Goal: Transaction & Acquisition: Purchase product/service

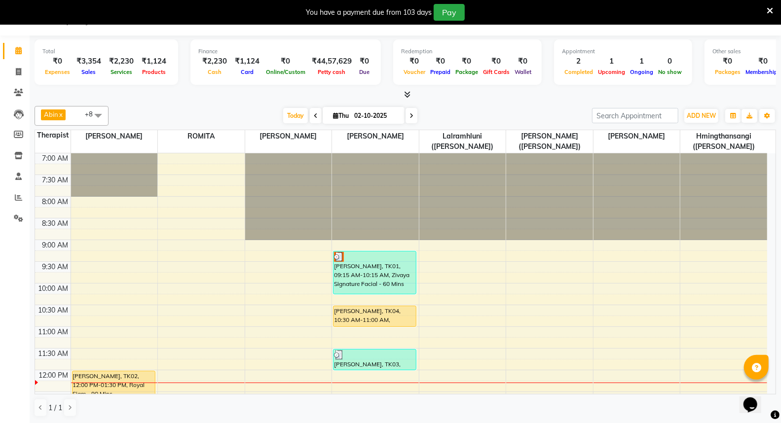
scroll to position [109, 0]
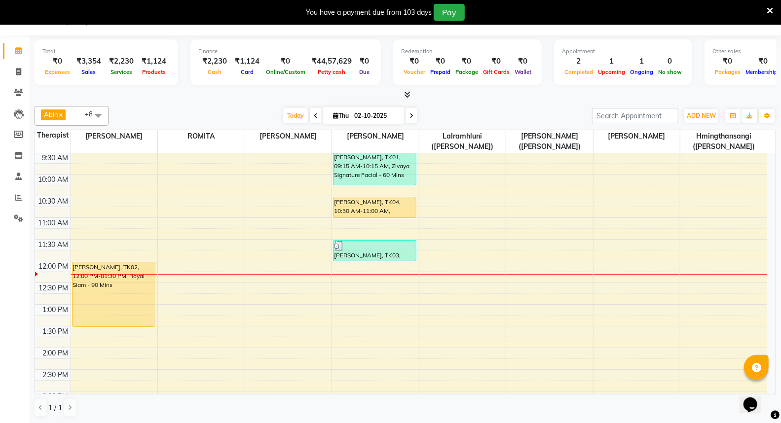
click at [604, 277] on div "7:00 AM 7:30 AM 8:00 AM 8:30 AM 9:00 AM 9:30 AM 10:00 AM 10:30 AM 11:00 AM 11:3…" at bounding box center [401, 412] width 732 height 737
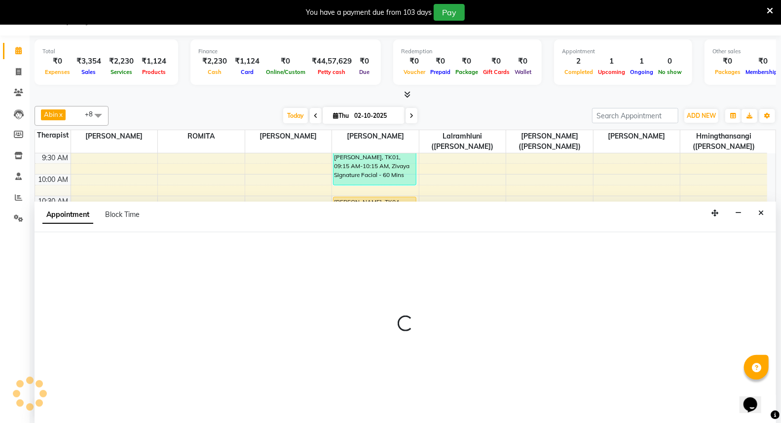
select select "48461"
select select "tentative"
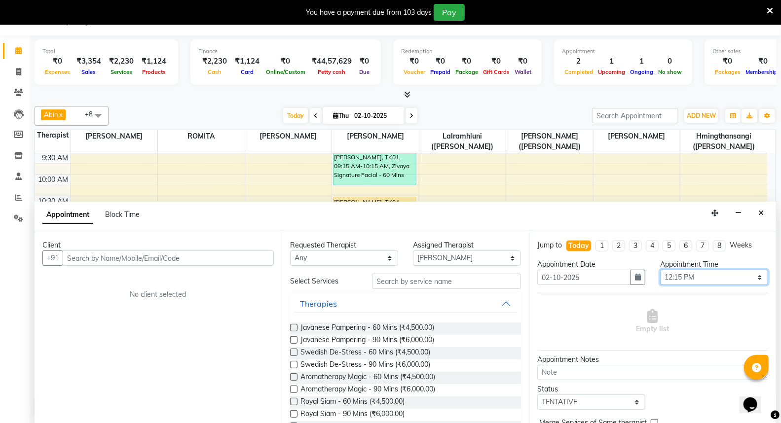
click at [754, 281] on select "Select 08:00 AM 08:15 AM 08:30 AM 08:45 AM 09:00 AM 09:15 AM 09:30 AM 09:45 AM …" at bounding box center [714, 277] width 108 height 15
select select "780"
click at [660, 270] on select "Select 08:00 AM 08:15 AM 08:30 AM 08:45 AM 09:00 AM 09:15 AM 09:30 AM 09:45 AM …" at bounding box center [714, 277] width 108 height 15
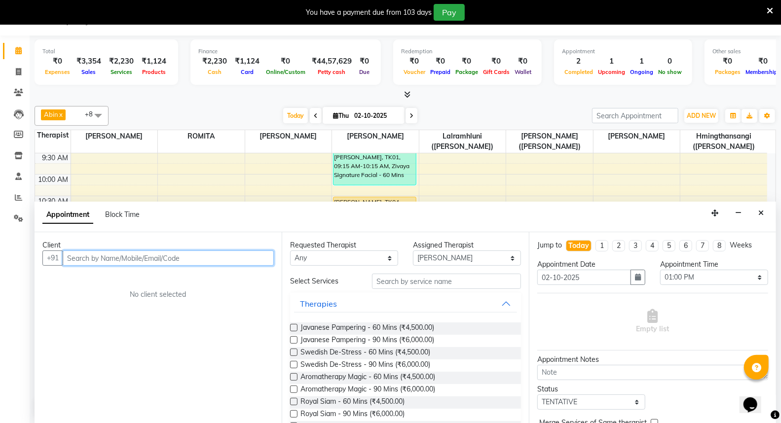
click at [175, 258] on input "text" at bounding box center [168, 258] width 211 height 15
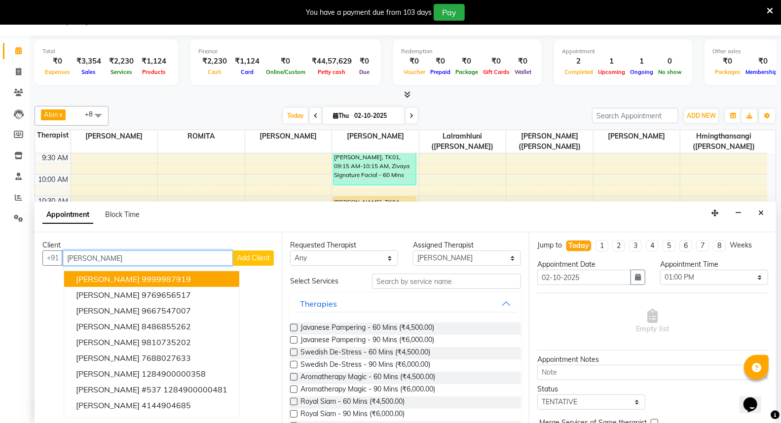
type input "[PERSON_NAME]"
click at [267, 259] on span "Add Client" at bounding box center [253, 257] width 33 height 9
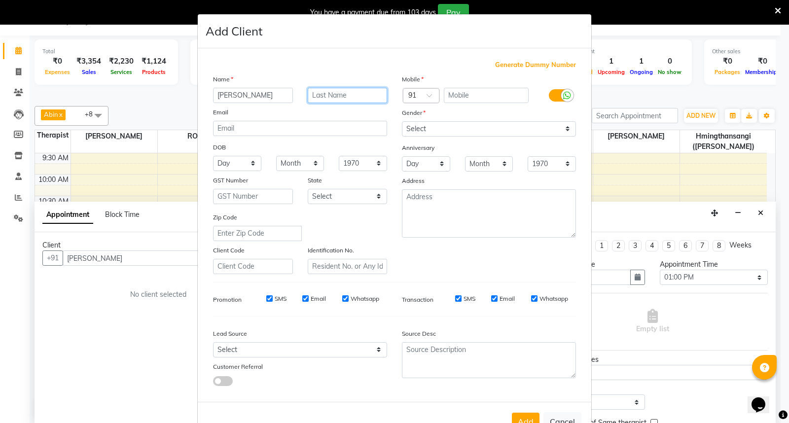
click at [316, 96] on input "text" at bounding box center [348, 95] width 80 height 15
type input "[PERSON_NAME]"
click at [409, 92] on input "text" at bounding box center [411, 96] width 6 height 10
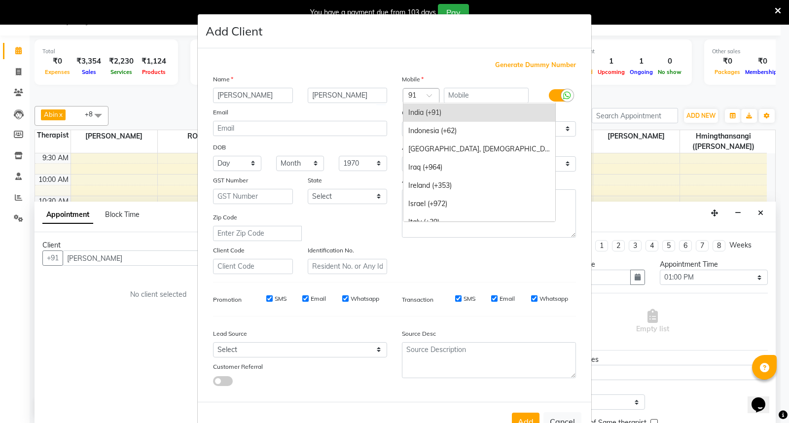
type input "1"
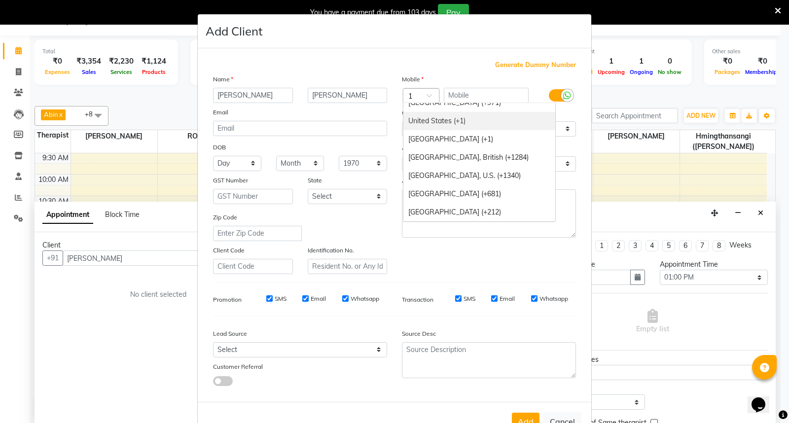
click at [429, 117] on div "United States (+1)" at bounding box center [479, 121] width 152 height 18
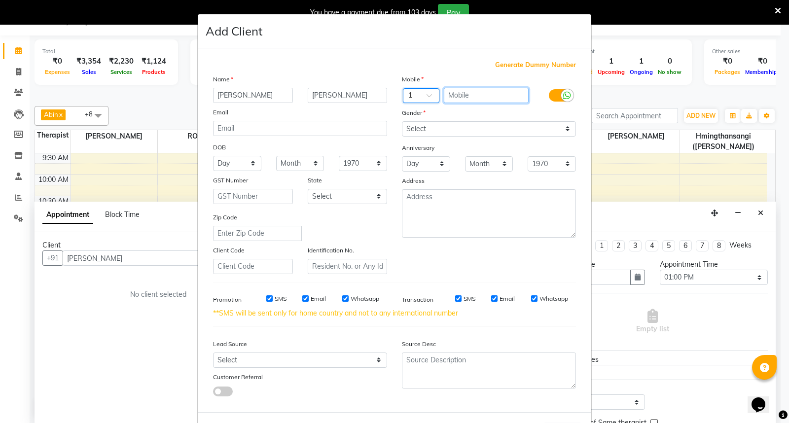
click at [447, 94] on input "text" at bounding box center [486, 95] width 85 height 15
click at [266, 299] on input "SMS" at bounding box center [269, 298] width 6 height 6
checkbox input "false"
click at [302, 297] on input "Email" at bounding box center [305, 298] width 6 height 6
checkbox input "false"
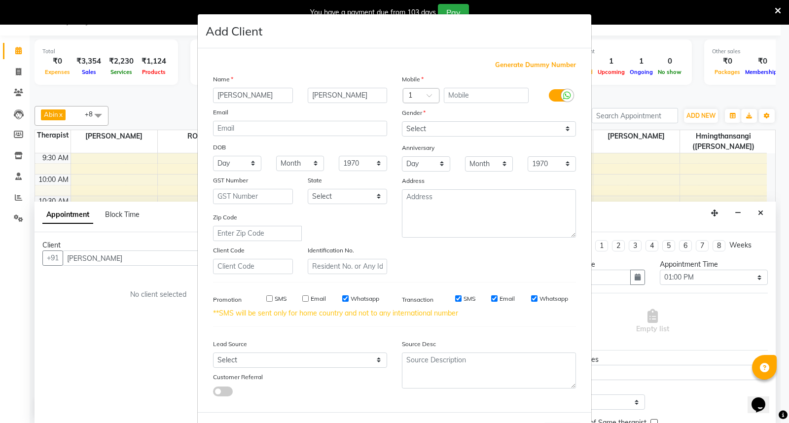
click at [342, 301] on input "Whatsapp" at bounding box center [345, 298] width 6 height 6
checkbox input "false"
click at [473, 94] on input "text" at bounding box center [486, 95] width 85 height 15
type input "468452023"
drag, startPoint x: 563, startPoint y: 132, endPoint x: 555, endPoint y: 134, distance: 8.1
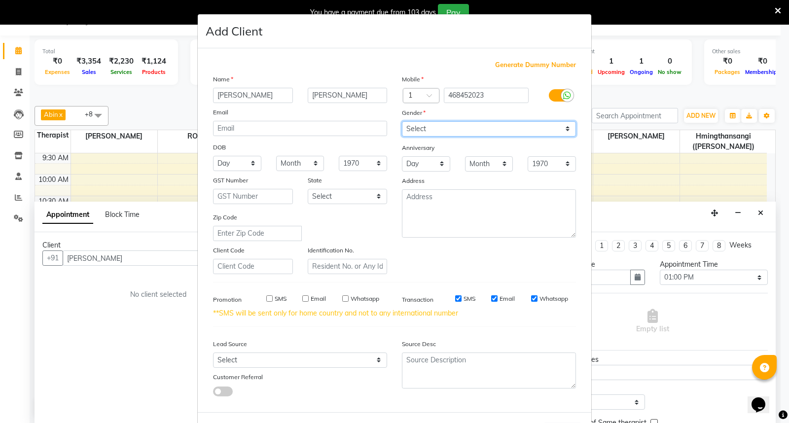
click at [563, 132] on select "Select [DEMOGRAPHIC_DATA] [DEMOGRAPHIC_DATA] Other Prefer Not To Say" at bounding box center [489, 128] width 174 height 15
select select "[DEMOGRAPHIC_DATA]"
click at [402, 121] on select "Select [DEMOGRAPHIC_DATA] [DEMOGRAPHIC_DATA] Other Prefer Not To Say" at bounding box center [489, 128] width 174 height 15
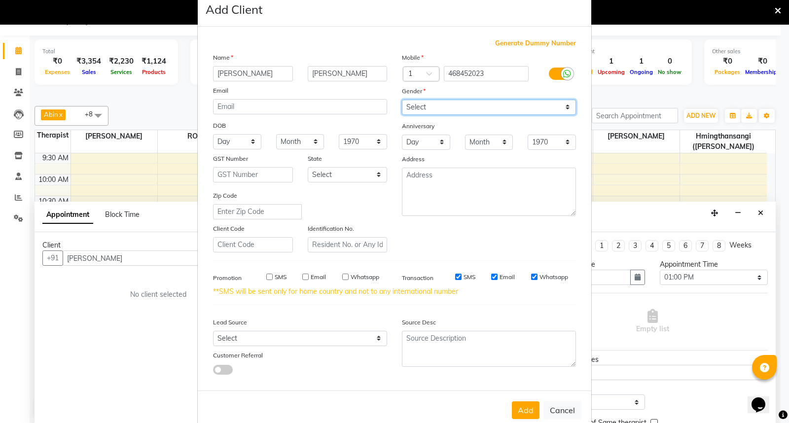
scroll to position [42, 0]
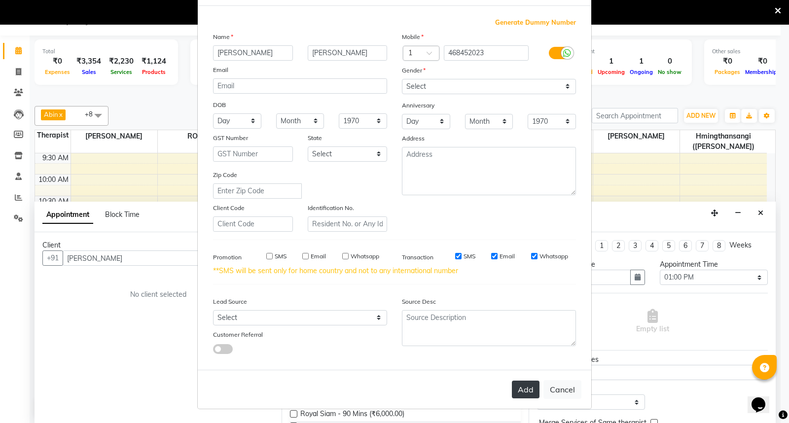
click at [525, 389] on button "Add" at bounding box center [526, 390] width 28 height 18
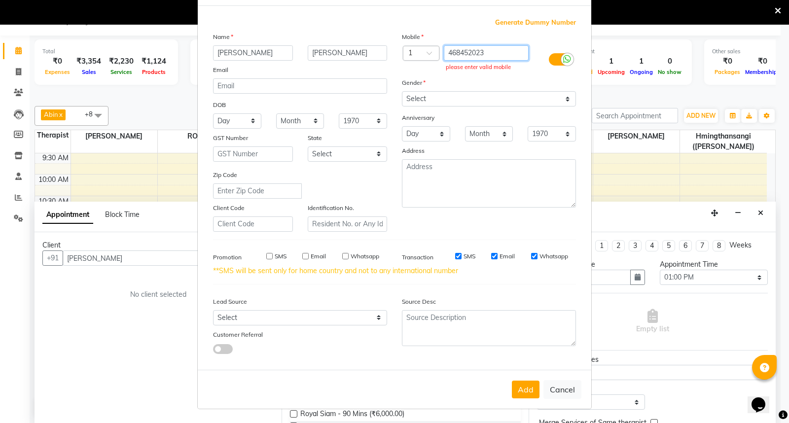
click at [444, 53] on input "468452023" at bounding box center [486, 52] width 85 height 15
click at [525, 394] on button "Add" at bounding box center [526, 390] width 28 height 18
click at [417, 49] on div at bounding box center [421, 54] width 36 height 10
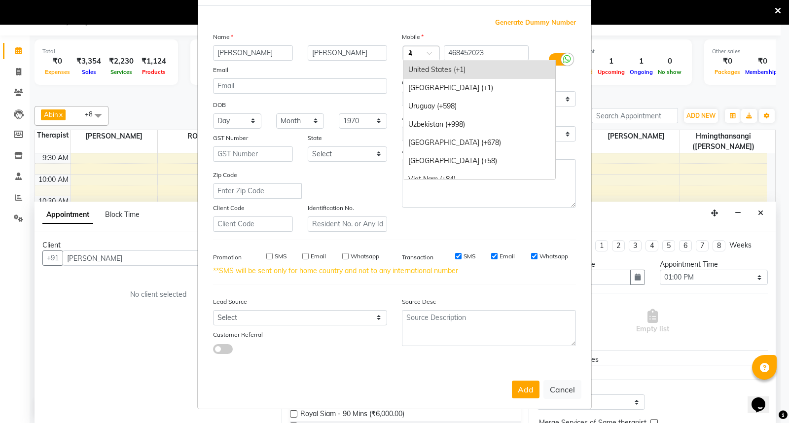
scroll to position [830, 0]
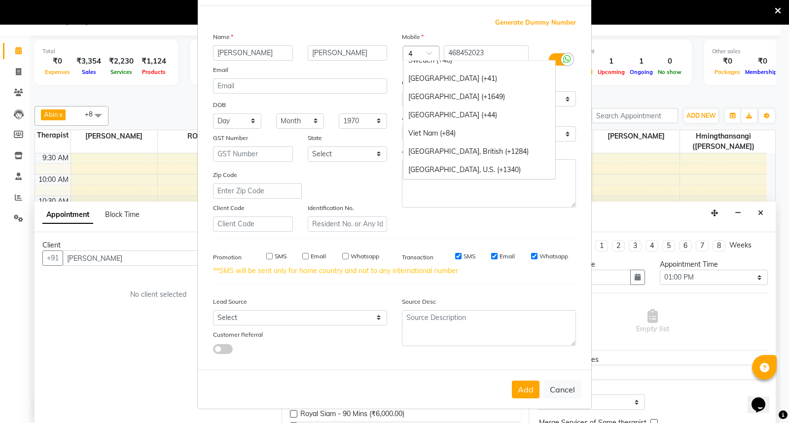
type input "44"
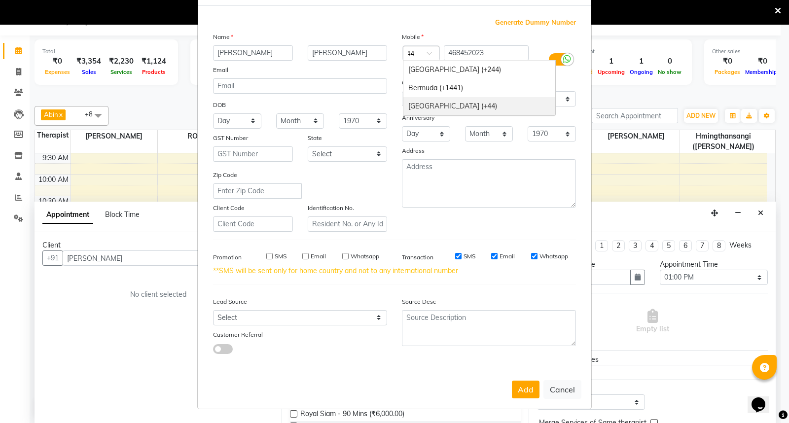
click at [438, 102] on div "[GEOGRAPHIC_DATA] (+44)" at bounding box center [479, 106] width 152 height 18
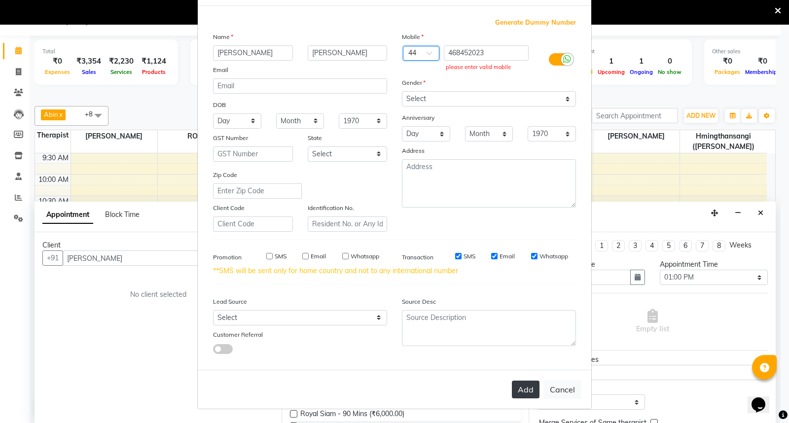
click at [520, 393] on button "Add" at bounding box center [526, 390] width 28 height 18
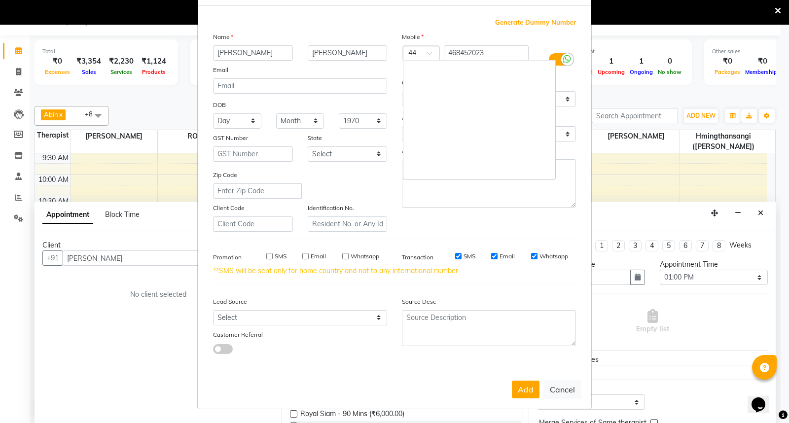
click at [416, 51] on div at bounding box center [421, 54] width 36 height 10
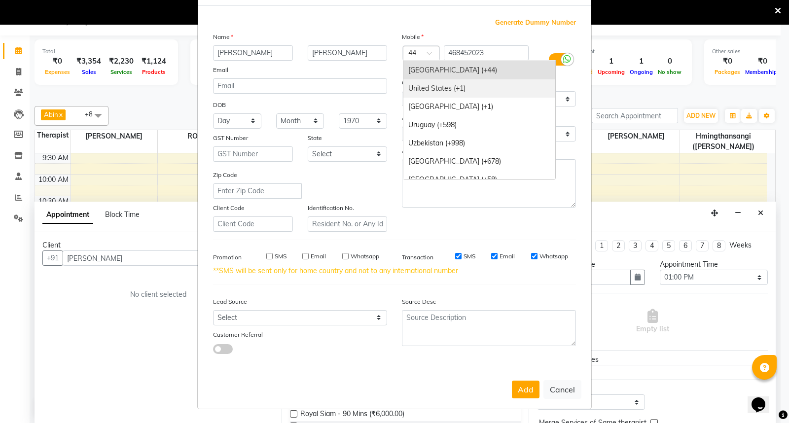
click at [443, 86] on div "United States (+1)" at bounding box center [479, 88] width 152 height 18
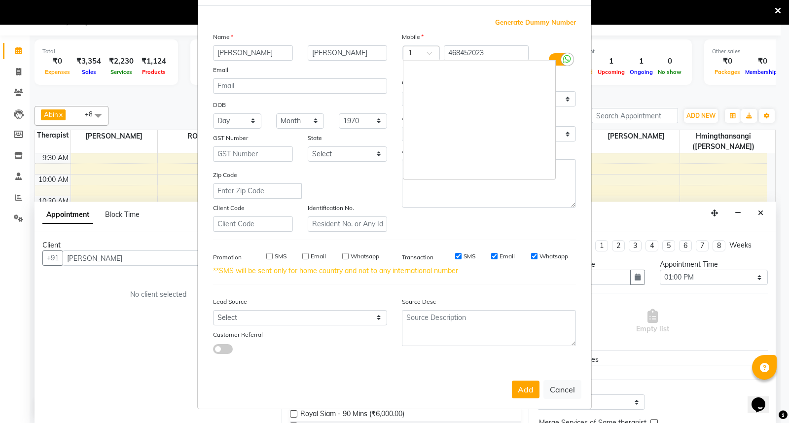
click at [417, 53] on div at bounding box center [421, 54] width 36 height 10
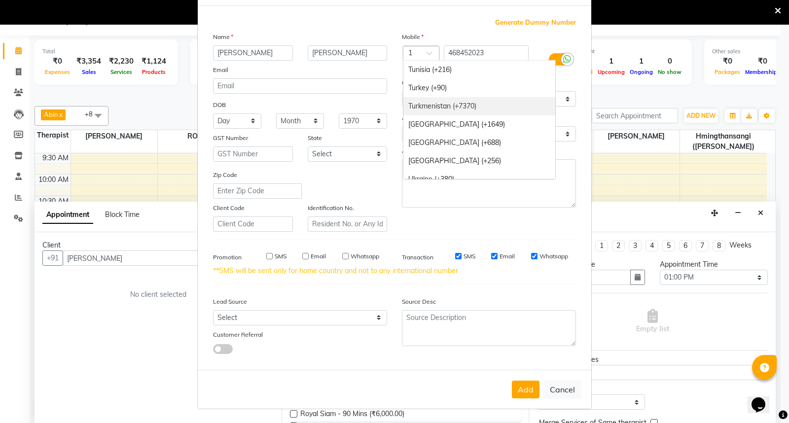
scroll to position [3832, 0]
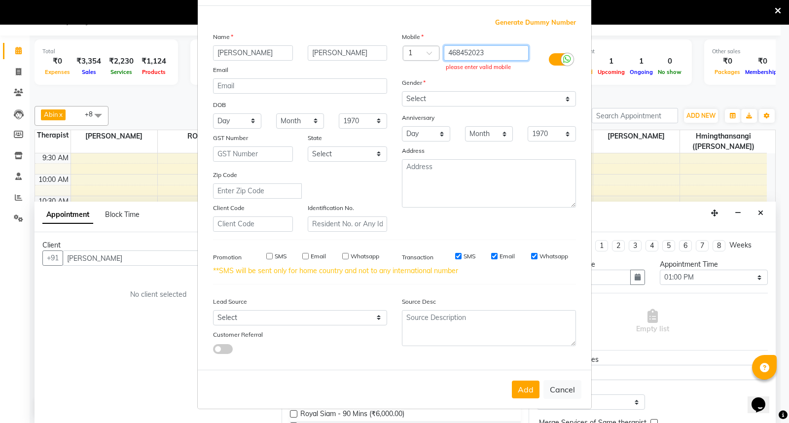
click at [444, 52] on input "468452023" at bounding box center [486, 52] width 85 height 15
type input "0468452023"
click at [416, 52] on div at bounding box center [421, 54] width 36 height 10
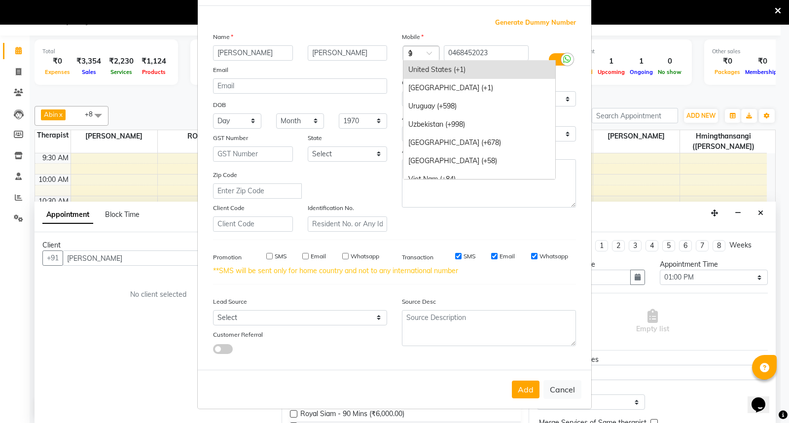
scroll to position [1031, 0]
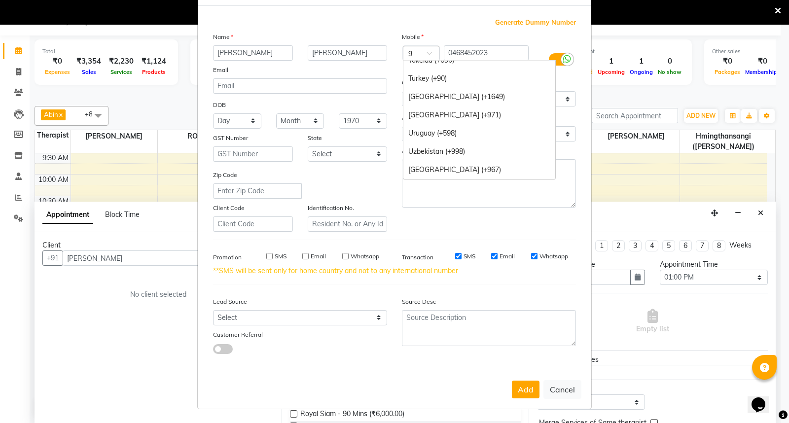
type input "91"
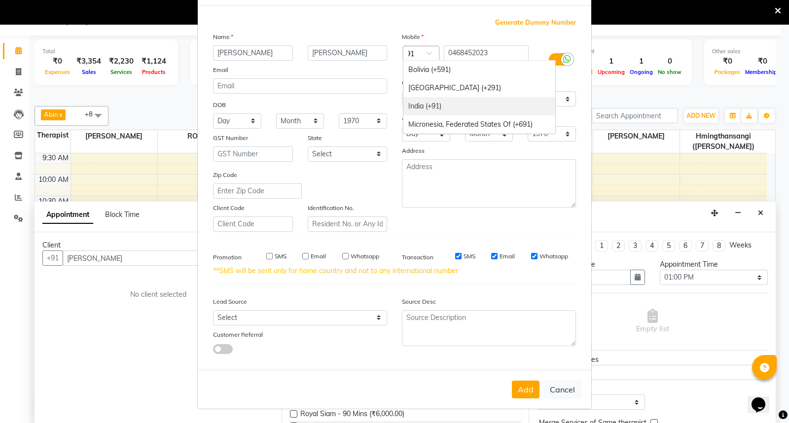
click at [426, 104] on div "India (+91)" at bounding box center [479, 106] width 152 height 18
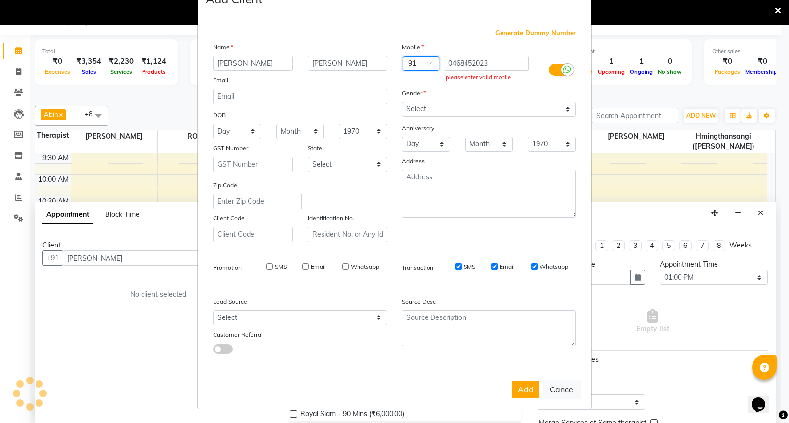
scroll to position [32, 0]
click at [525, 391] on button "Add" at bounding box center [526, 390] width 28 height 18
click at [449, 63] on input "0468452023" at bounding box center [486, 63] width 85 height 15
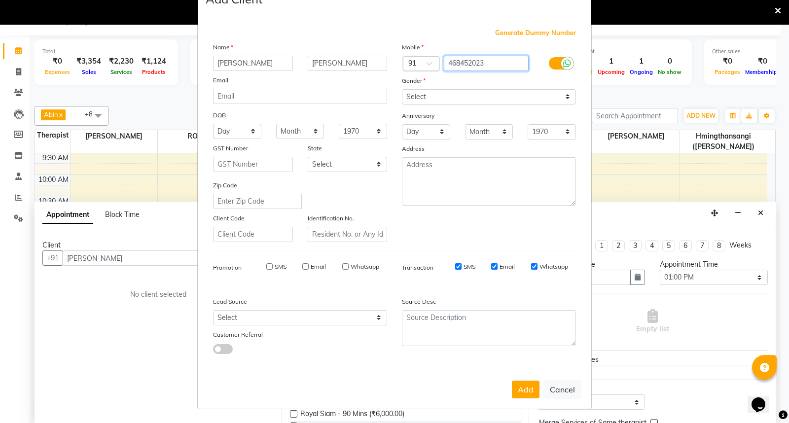
type input "468452023"
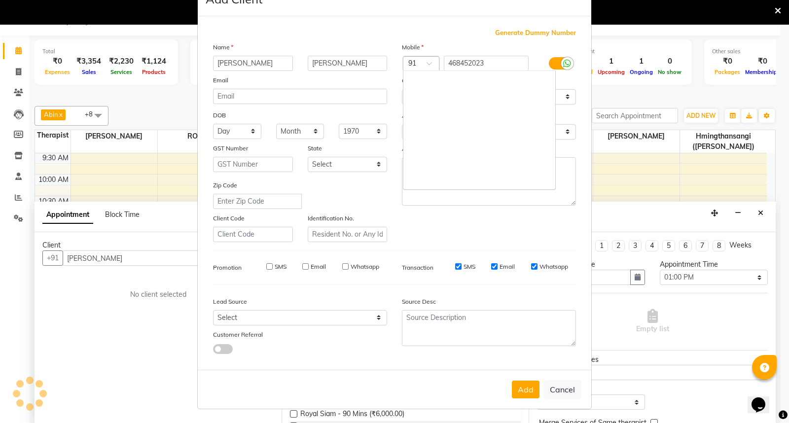
click at [415, 62] on div at bounding box center [421, 64] width 36 height 10
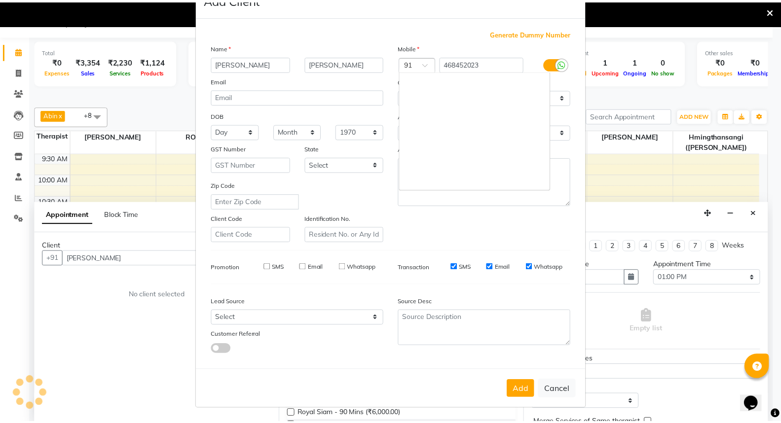
scroll to position [1788, 0]
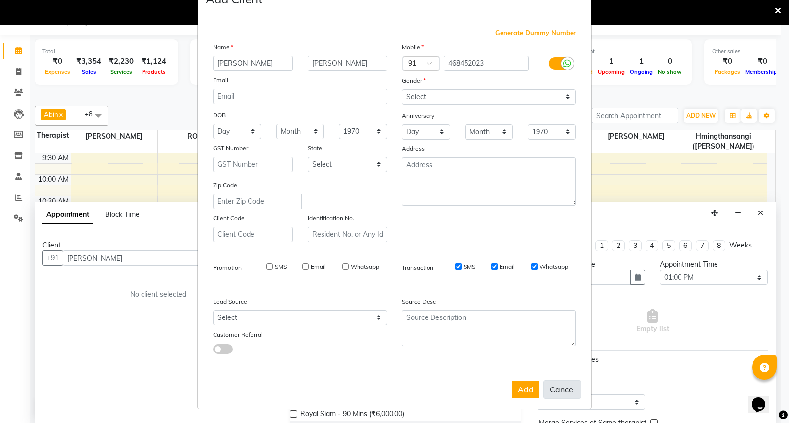
click at [559, 388] on button "Cancel" at bounding box center [562, 389] width 38 height 19
select select
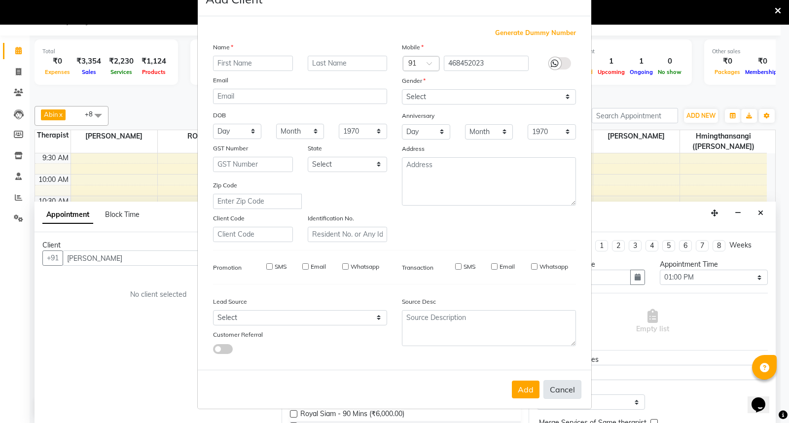
select select
checkbox input "false"
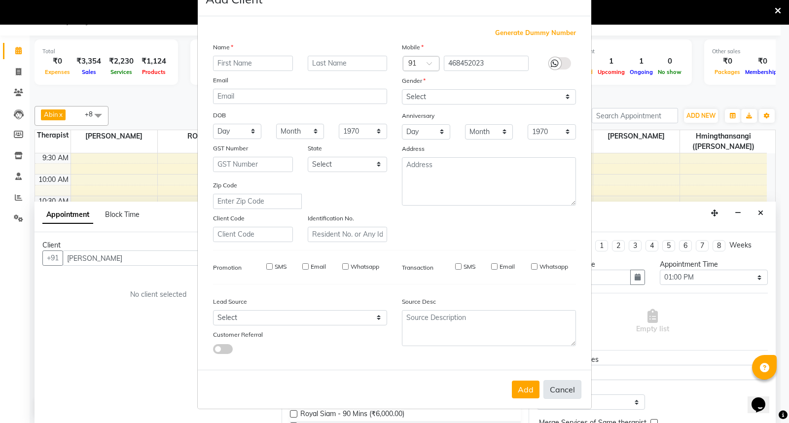
checkbox input "false"
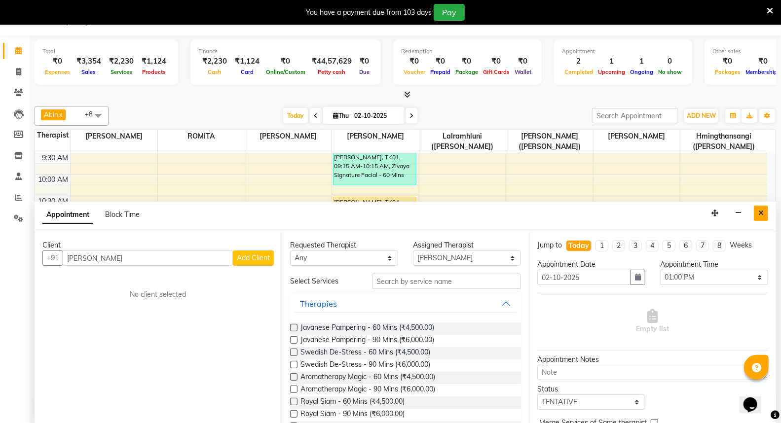
click at [763, 214] on button "Close" at bounding box center [761, 213] width 14 height 15
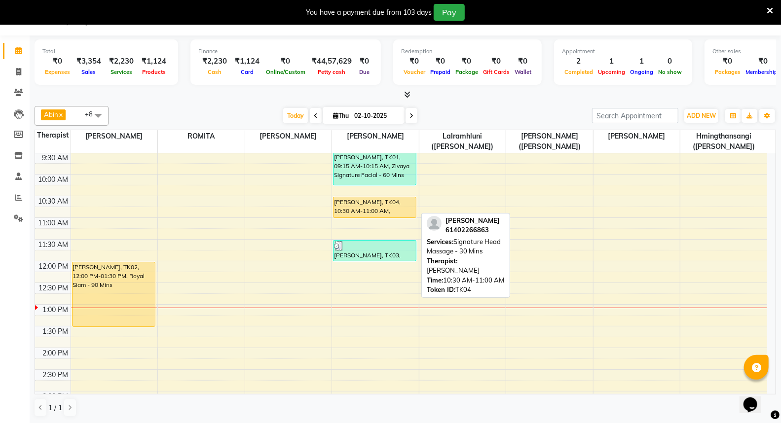
click at [388, 206] on div "[PERSON_NAME], TK04, 10:30 AM-11:00 AM, Signature Head Massage - 30 Mins" at bounding box center [374, 207] width 82 height 20
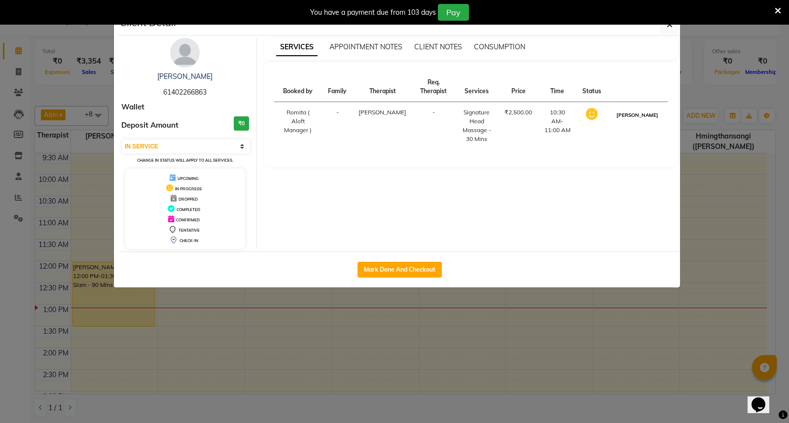
click at [639, 121] on button "[PERSON_NAME]" at bounding box center [637, 115] width 47 height 12
select select "3"
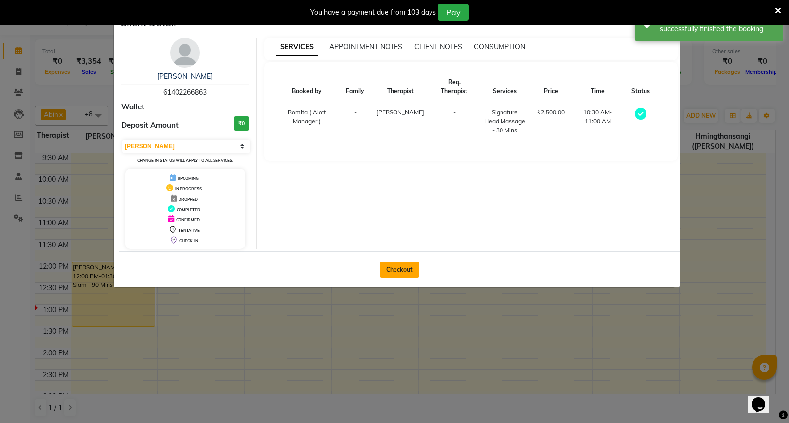
click at [399, 265] on button "Checkout" at bounding box center [399, 270] width 39 height 16
select select "6403"
select select "service"
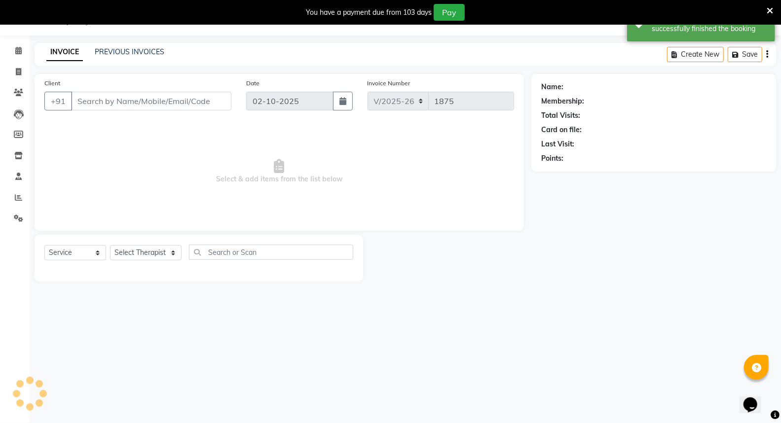
type input "61402266863"
select select "48457"
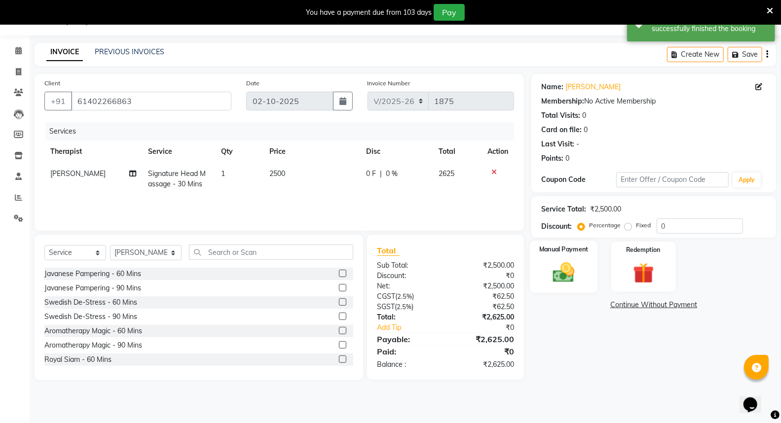
click at [561, 267] on img at bounding box center [563, 272] width 35 height 25
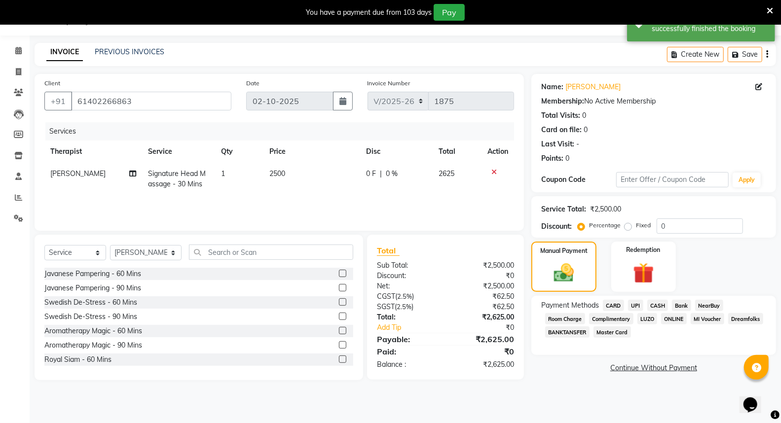
click at [658, 306] on span "CASH" at bounding box center [657, 305] width 21 height 11
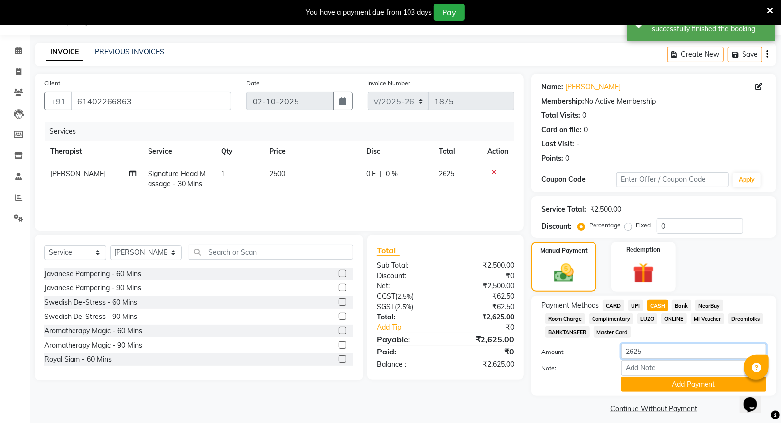
drag, startPoint x: 653, startPoint y: 348, endPoint x: 609, endPoint y: 348, distance: 44.9
click at [609, 348] on div "Amount: 2625" at bounding box center [654, 352] width 240 height 17
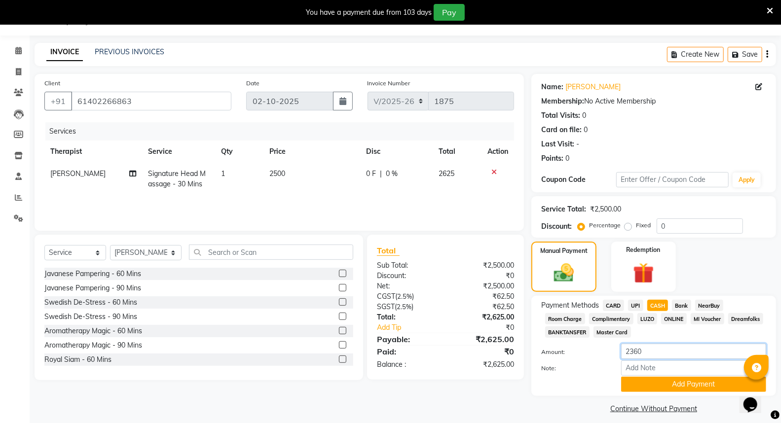
type input "2360"
click at [656, 369] on input "Note:" at bounding box center [693, 368] width 145 height 15
type input "#707"
click at [702, 386] on button "Add Payment" at bounding box center [693, 384] width 145 height 15
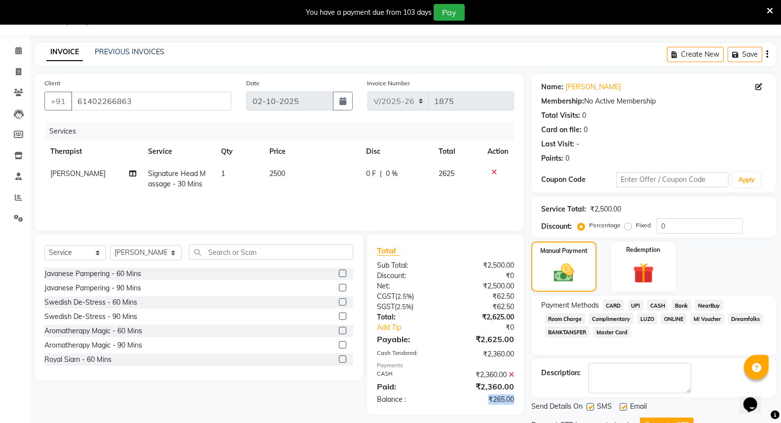
drag, startPoint x: 485, startPoint y: 398, endPoint x: 518, endPoint y: 405, distance: 33.8
click at [518, 405] on div "Total Sub Total: ₹2,500.00 Discount: ₹0 Net: ₹2,500.00 CGST ( 2.5% ) ₹62.50 SGS…" at bounding box center [445, 325] width 157 height 180
copy div "₹265.00"
click at [636, 225] on label "Fixed" at bounding box center [643, 225] width 15 height 9
click at [626, 225] on input "Fixed" at bounding box center [629, 225] width 7 height 7
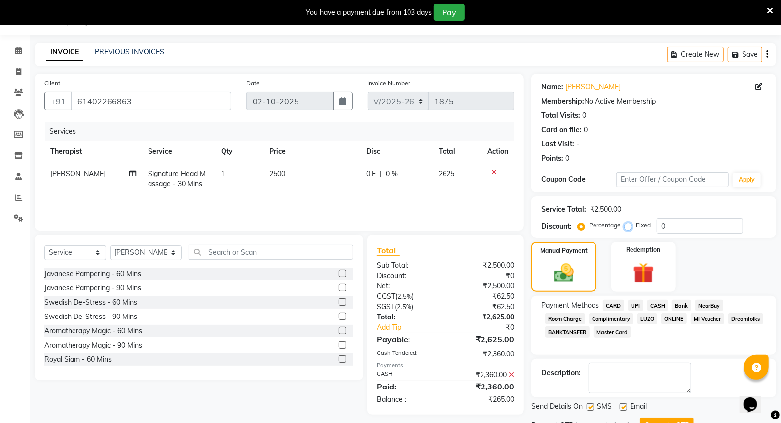
radio input "true"
drag, startPoint x: 658, startPoint y: 223, endPoint x: 673, endPoint y: 224, distance: 14.8
click at [673, 224] on input "0" at bounding box center [699, 225] width 86 height 15
paste input "265.0"
type input "265.00"
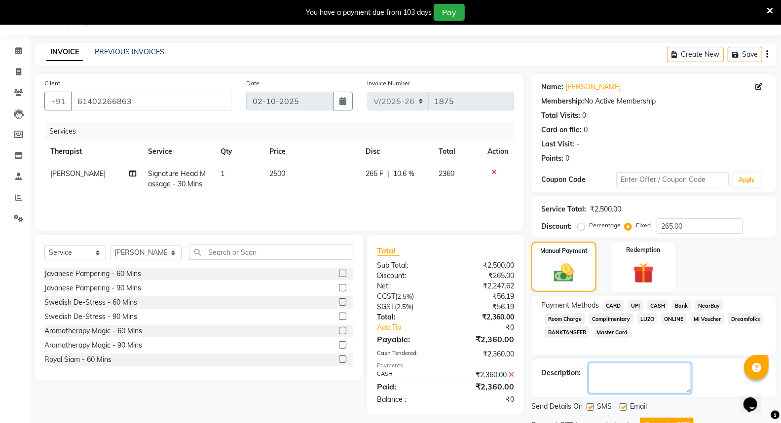
click at [669, 384] on div "Name: [PERSON_NAME] Membership: No Active Membership Total Visits: 0 Card on fi…" at bounding box center [657, 262] width 252 height 376
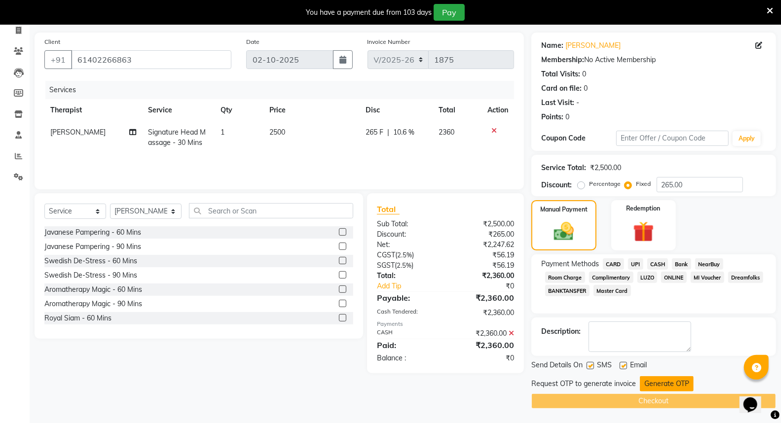
click at [657, 386] on button "Generate OTP" at bounding box center [667, 383] width 54 height 15
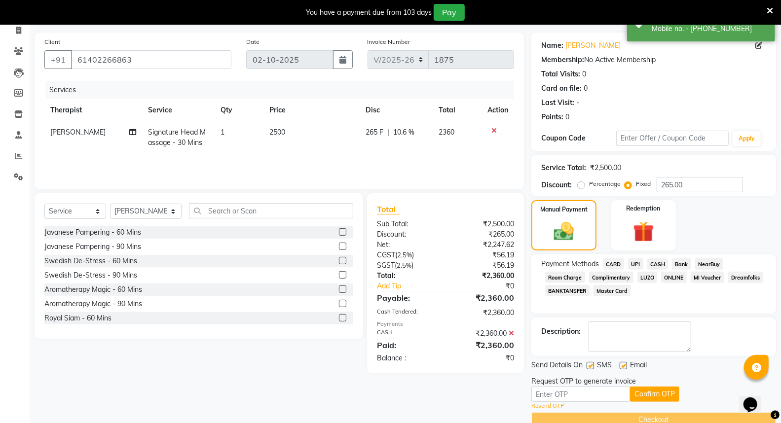
drag, startPoint x: 571, startPoint y: 402, endPoint x: 580, endPoint y: 401, distance: 8.9
click at [573, 402] on div "Resend OTP" at bounding box center [653, 406] width 245 height 8
click at [583, 397] on input "text" at bounding box center [580, 394] width 99 height 15
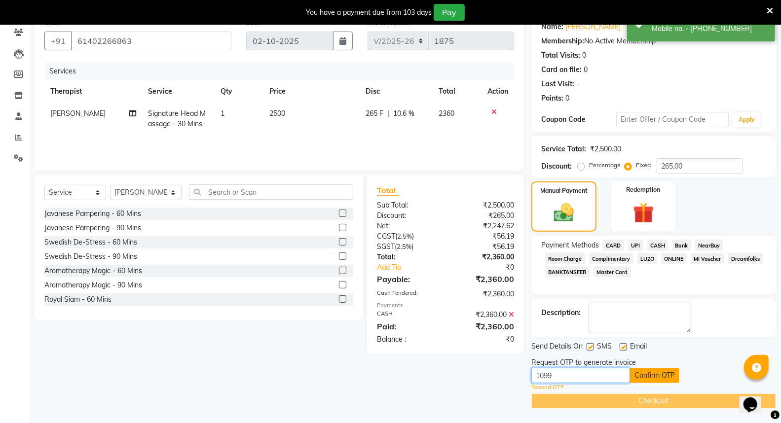
type input "1099"
click at [651, 372] on button "Confirm OTP" at bounding box center [654, 375] width 49 height 15
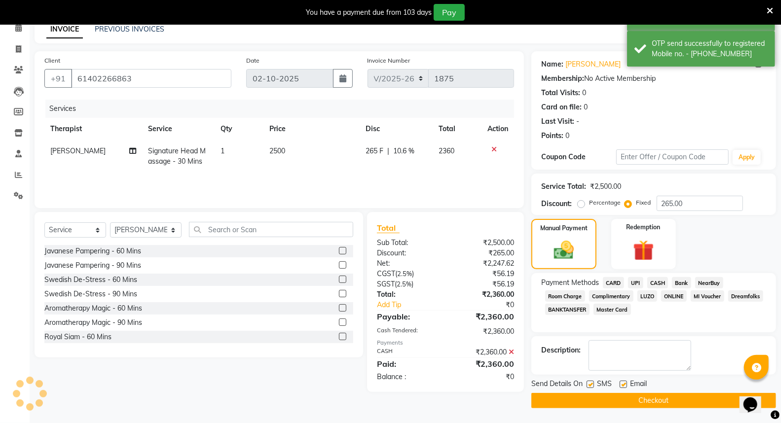
scroll to position [47, 0]
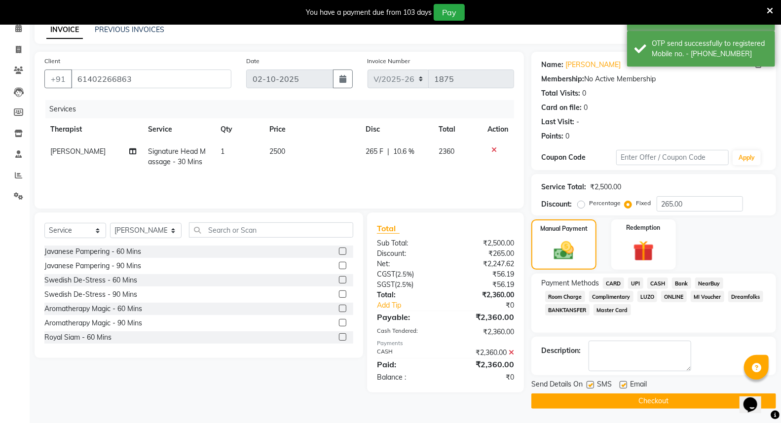
click at [645, 401] on button "Checkout" at bounding box center [653, 401] width 245 height 15
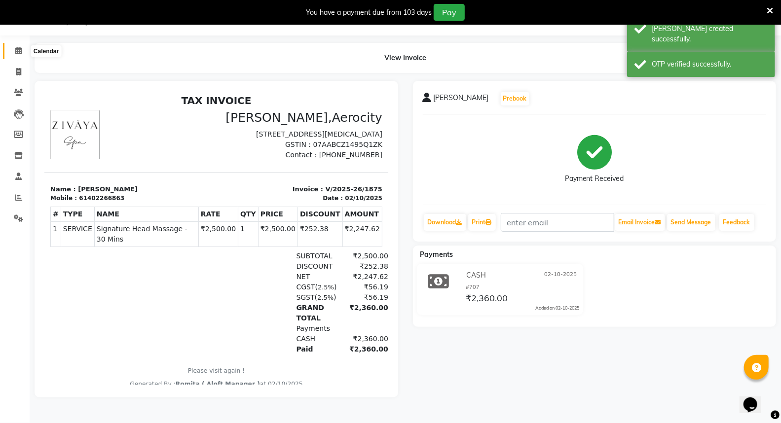
click at [18, 45] on span at bounding box center [18, 50] width 17 height 11
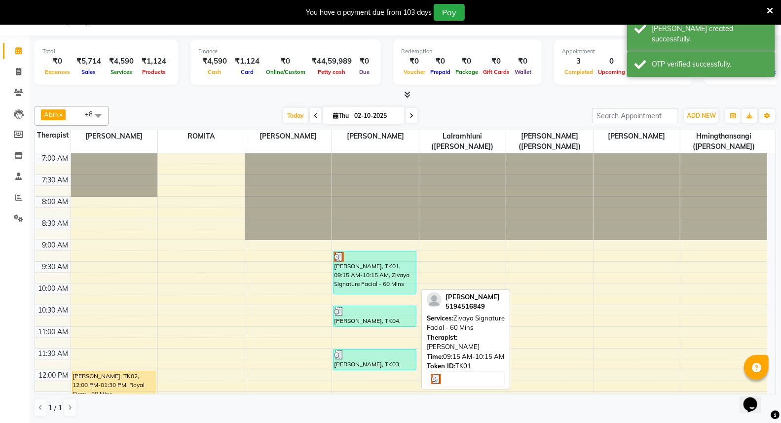
click at [391, 271] on div "[PERSON_NAME], TK01, 09:15 AM-10:15 AM, Zivaya Signature Facial - 60 Mins" at bounding box center [374, 273] width 82 height 42
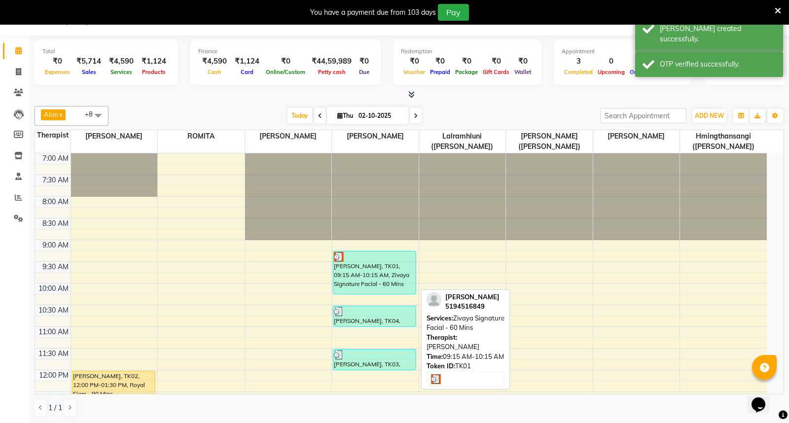
select select "3"
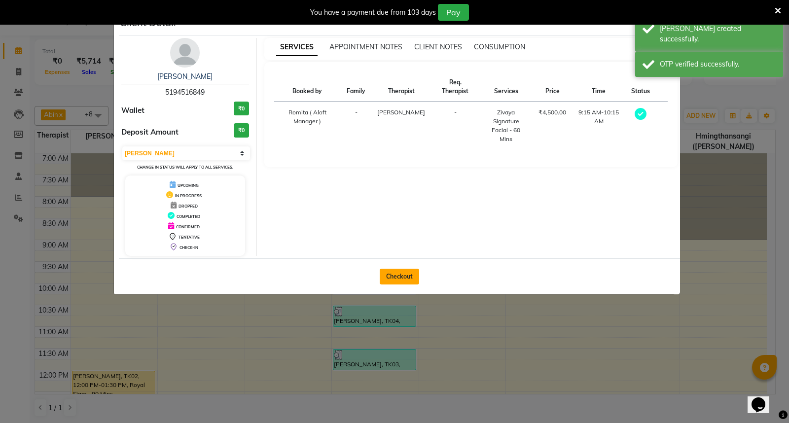
click at [395, 276] on button "Checkout" at bounding box center [399, 277] width 39 height 16
select select "6403"
select select "service"
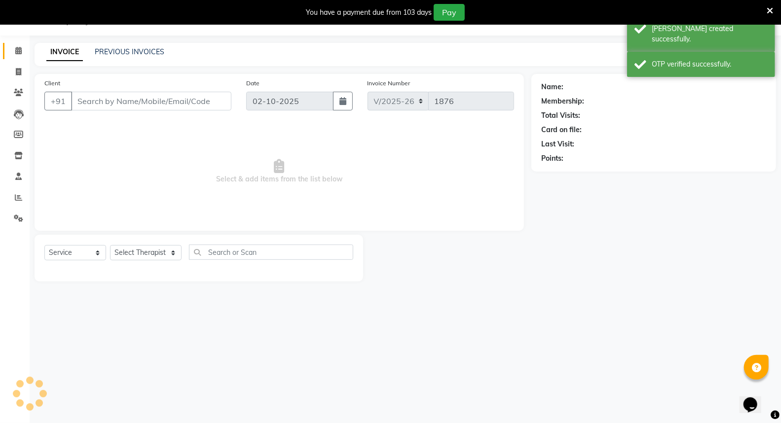
type input "5194516849"
select select "48457"
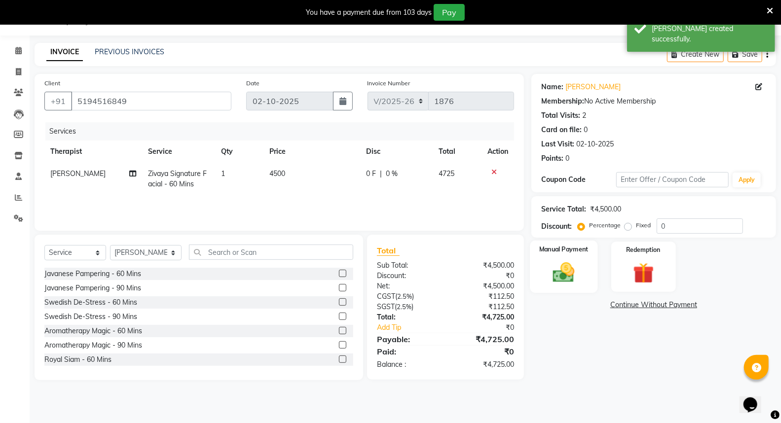
click at [564, 265] on img at bounding box center [563, 272] width 35 height 25
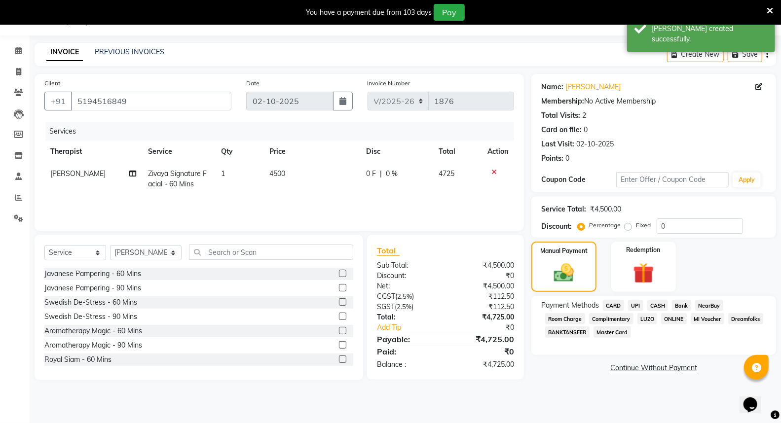
click at [613, 305] on span "CARD" at bounding box center [613, 305] width 21 height 11
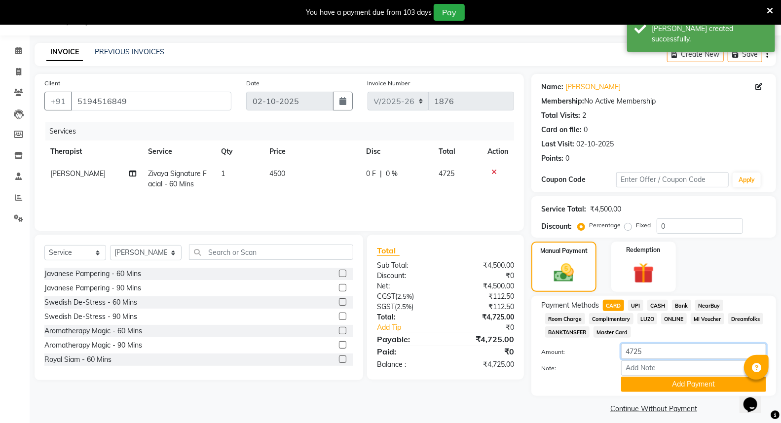
drag, startPoint x: 649, startPoint y: 351, endPoint x: 594, endPoint y: 353, distance: 54.8
click at [594, 353] on div "Amount: 4725" at bounding box center [654, 352] width 240 height 17
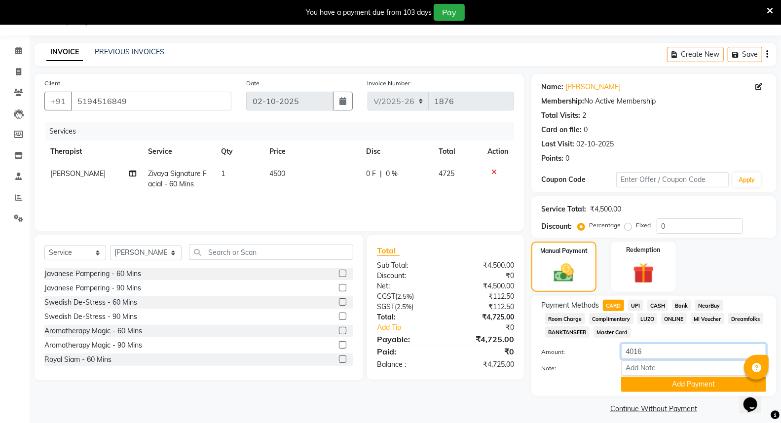
type input "4016"
click at [642, 366] on input "Note:" at bounding box center [693, 368] width 145 height 15
type input "Visa-6057"
click at [695, 386] on button "Add Payment" at bounding box center [693, 384] width 145 height 15
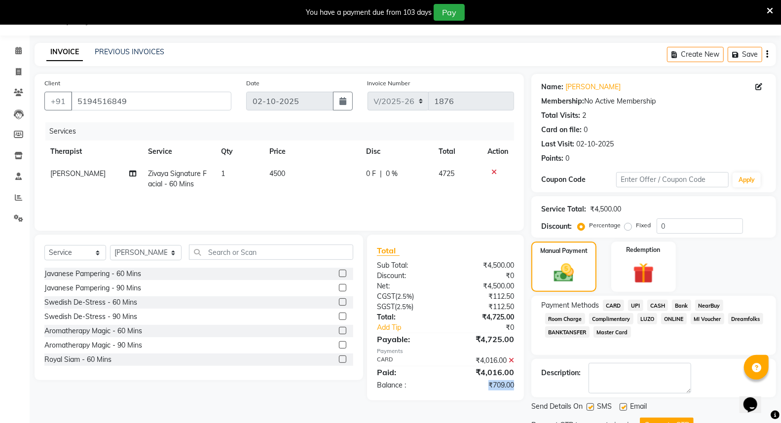
drag, startPoint x: 486, startPoint y: 385, endPoint x: 523, endPoint y: 388, distance: 36.6
click at [523, 388] on div "Total Sub Total: ₹4,500.00 Discount: ₹0 Net: ₹4,500.00 CGST ( 2.5% ) ₹112.50 SG…" at bounding box center [445, 318] width 157 height 166
copy div "₹709.00"
click at [636, 226] on label "Fixed" at bounding box center [643, 225] width 15 height 9
click at [627, 226] on input "Fixed" at bounding box center [629, 225] width 7 height 7
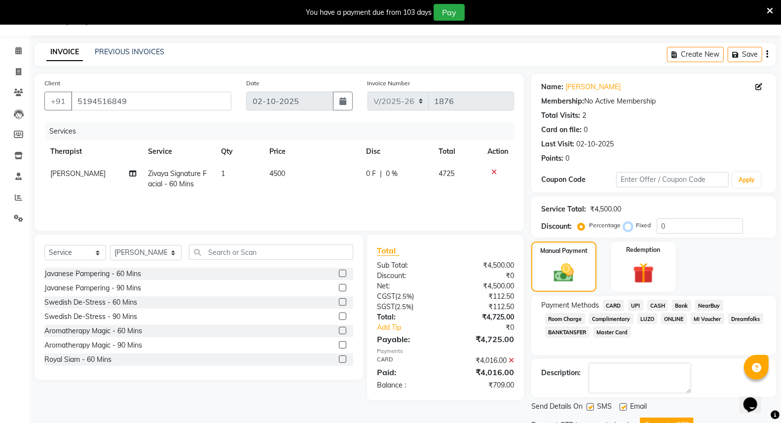
radio input "true"
drag, startPoint x: 656, startPoint y: 224, endPoint x: 681, endPoint y: 223, distance: 25.2
click at [681, 223] on input "0" at bounding box center [699, 225] width 86 height 15
paste input "709.0"
type input "709.00"
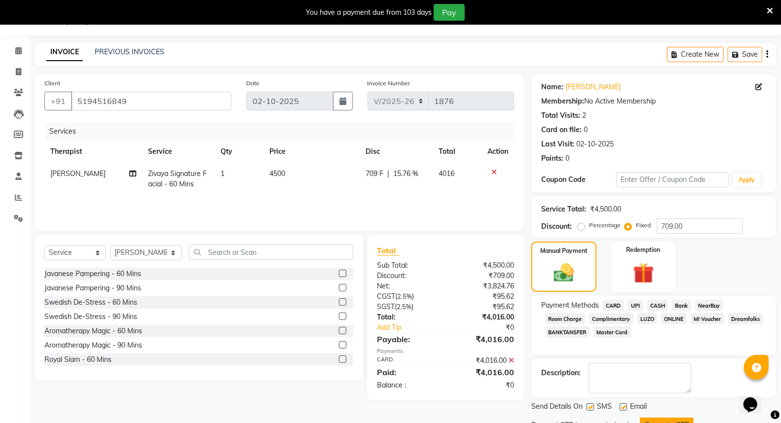
click at [659, 418] on button "Generate OTP" at bounding box center [667, 425] width 54 height 15
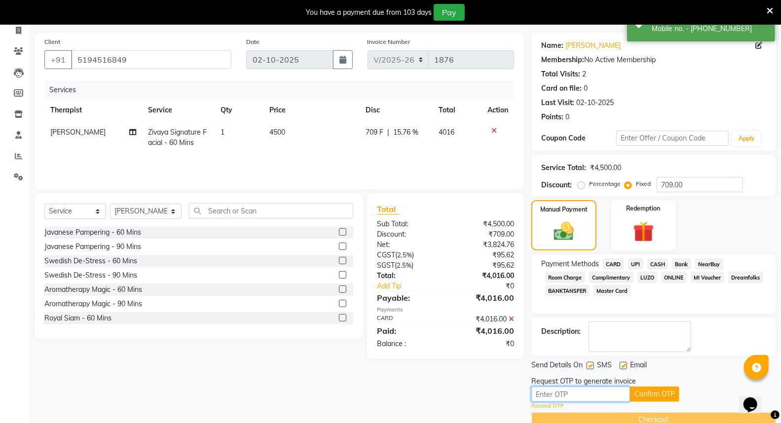
click at [548, 397] on input "text" at bounding box center [580, 394] width 99 height 15
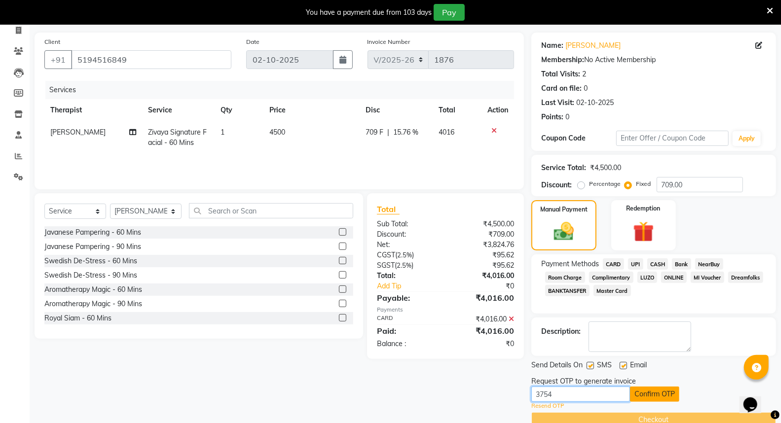
type input "3754"
click at [661, 390] on button "Confirm OTP" at bounding box center [654, 394] width 49 height 15
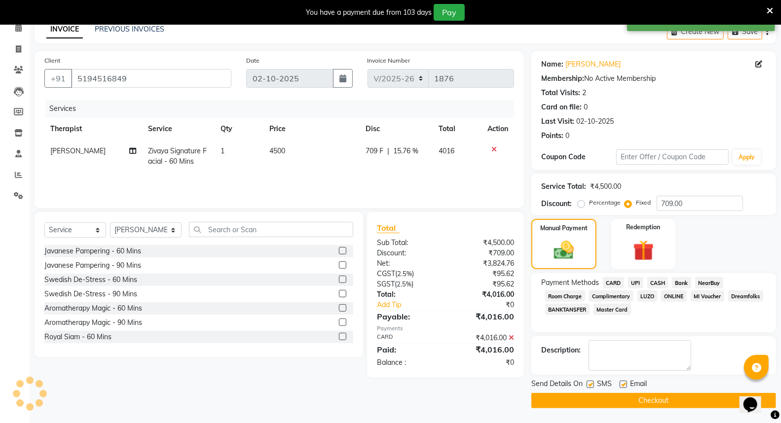
scroll to position [47, 0]
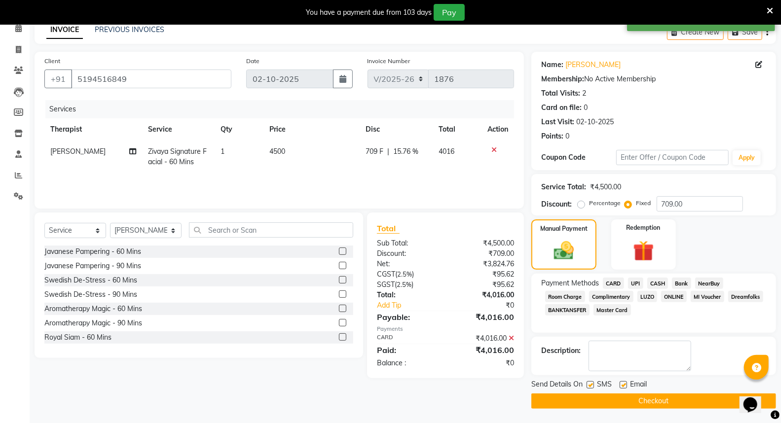
click at [649, 399] on button "Checkout" at bounding box center [653, 401] width 245 height 15
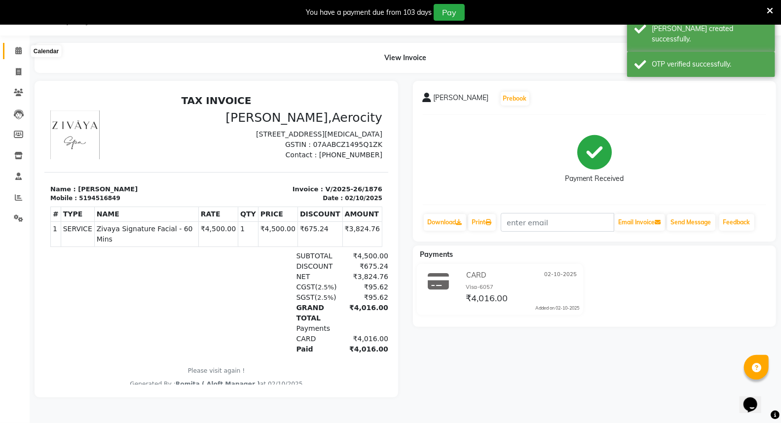
click at [20, 48] on icon at bounding box center [18, 50] width 6 height 7
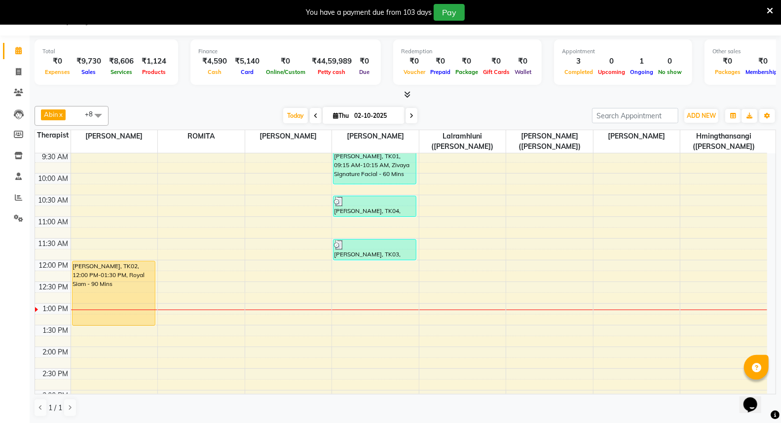
scroll to position [109, 0]
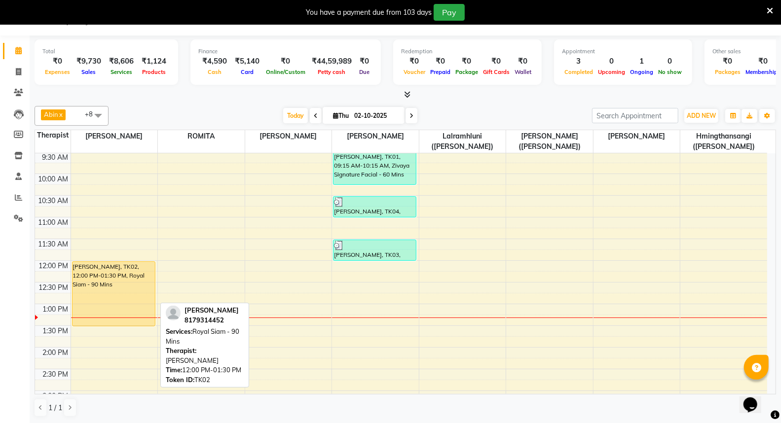
click at [126, 287] on div "[PERSON_NAME], TK02, 12:00 PM-01:30 PM, Royal Siam - 90 Mins" at bounding box center [114, 412] width 87 height 737
click at [118, 290] on div "[PERSON_NAME], TK02, 12:00 PM-01:30 PM, Royal Siam - 90 Mins" at bounding box center [113, 294] width 82 height 64
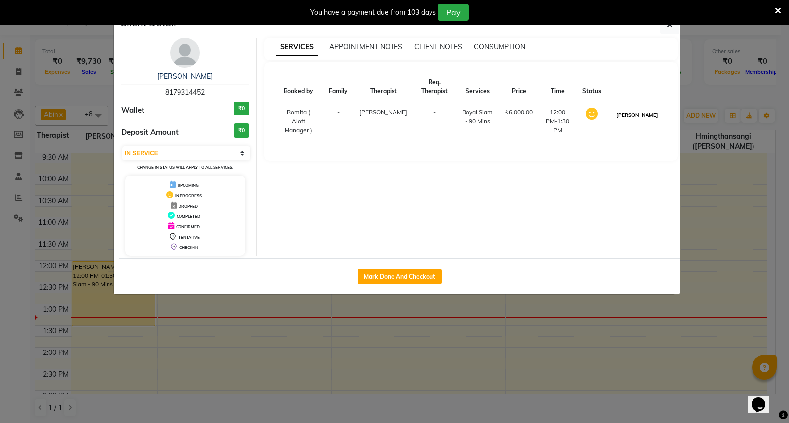
click at [646, 119] on button "[PERSON_NAME]" at bounding box center [637, 115] width 47 height 12
select select "3"
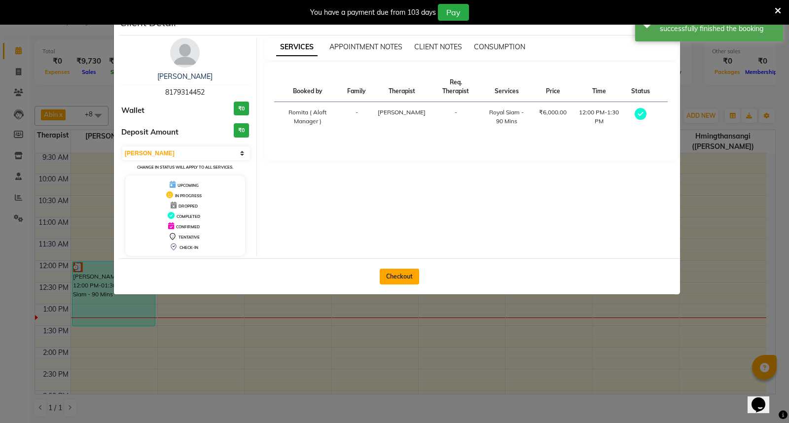
click at [400, 274] on button "Checkout" at bounding box center [399, 277] width 39 height 16
select select "service"
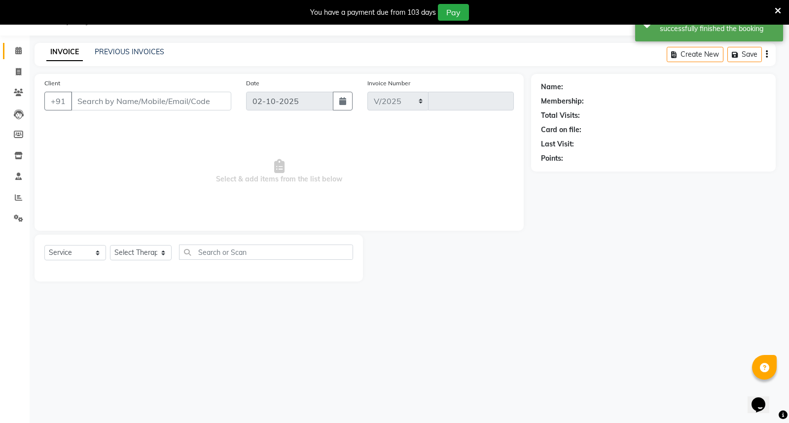
select select "6403"
type input "1877"
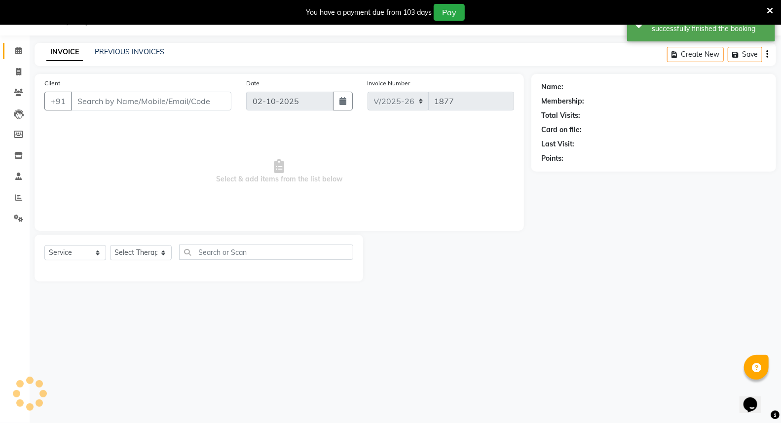
type input "8179314452"
select select "48454"
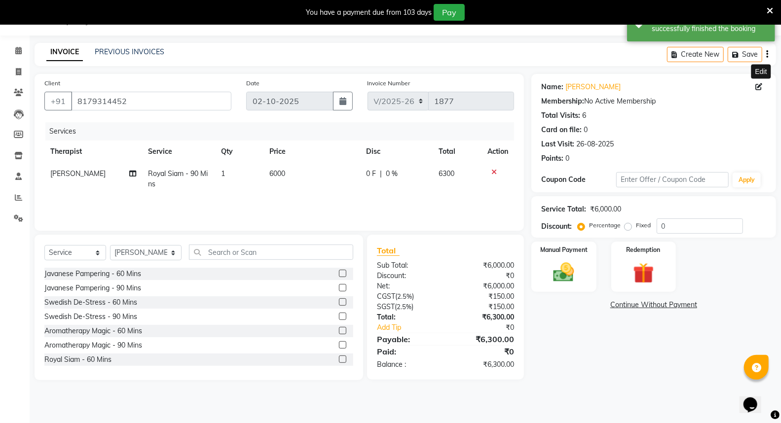
click at [757, 88] on icon at bounding box center [758, 86] width 7 height 7
select select "[DEMOGRAPHIC_DATA]"
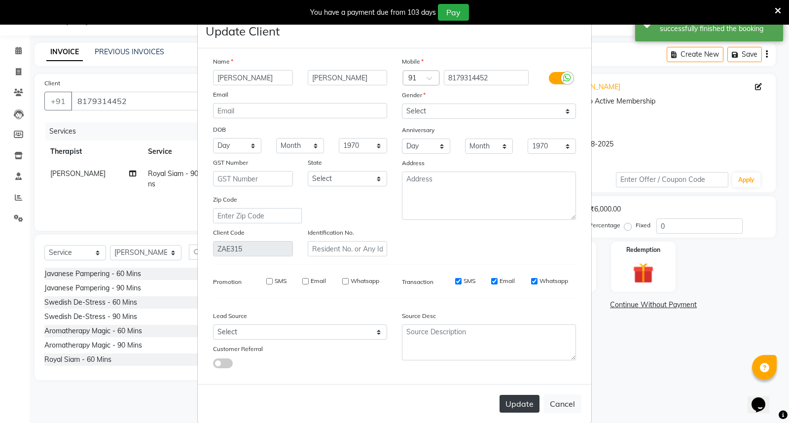
click at [528, 403] on button "Update" at bounding box center [520, 404] width 40 height 18
select select
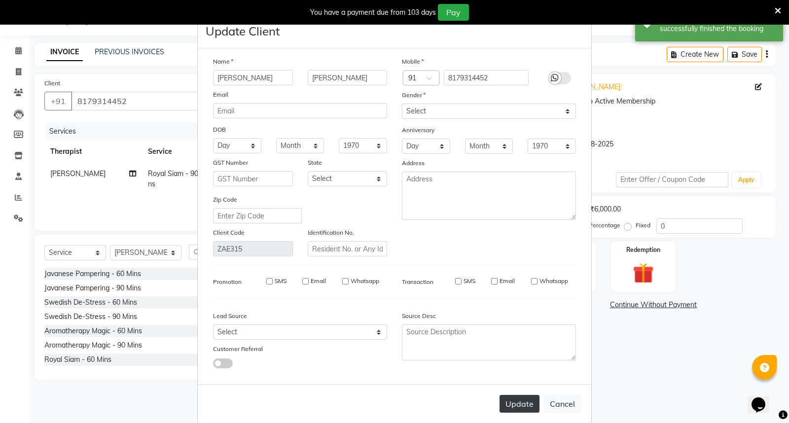
select select
checkbox input "false"
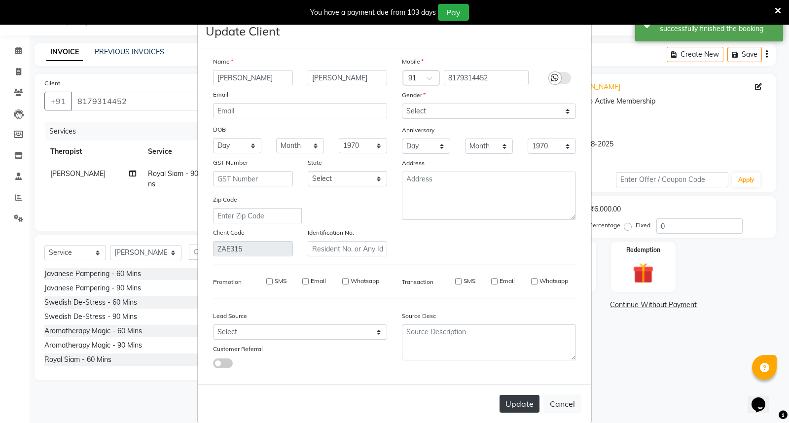
checkbox input "false"
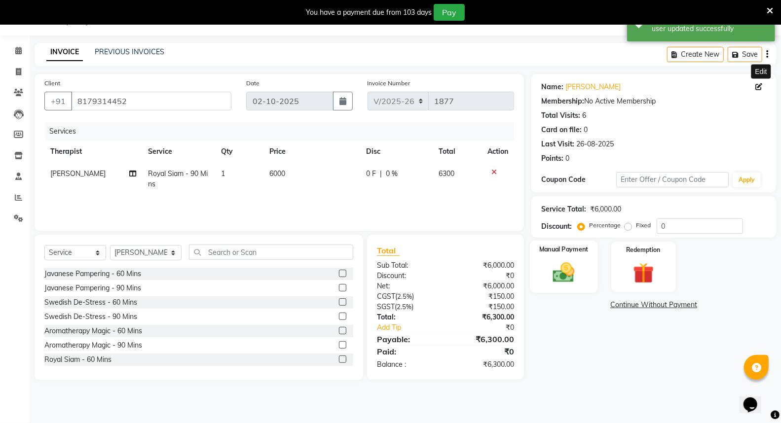
click at [565, 267] on img at bounding box center [563, 272] width 35 height 25
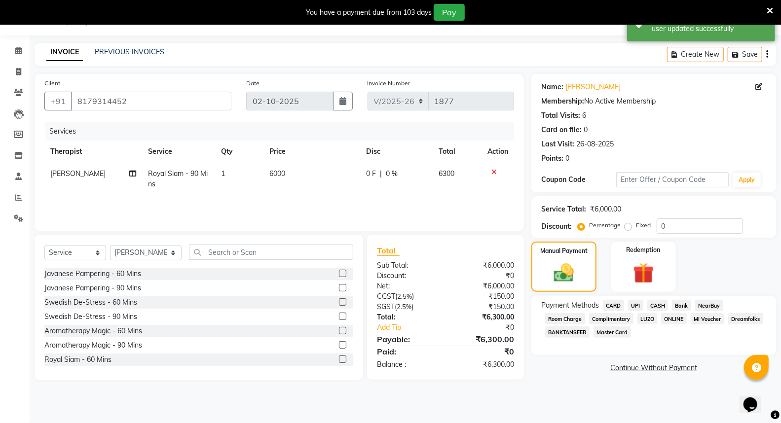
click at [658, 304] on span "CASH" at bounding box center [657, 305] width 21 height 11
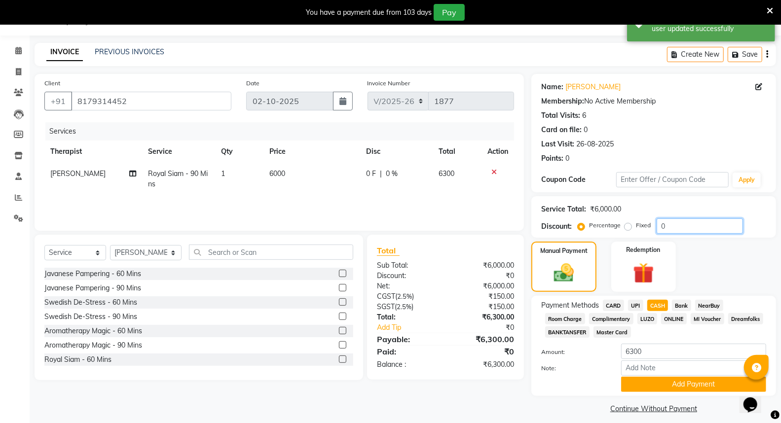
drag, startPoint x: 677, startPoint y: 225, endPoint x: 650, endPoint y: 227, distance: 26.7
click at [650, 227] on div "Percentage Fixed 0" at bounding box center [660, 225] width 163 height 15
type input "20"
click at [661, 303] on span "CASH" at bounding box center [657, 305] width 21 height 11
type input "5040"
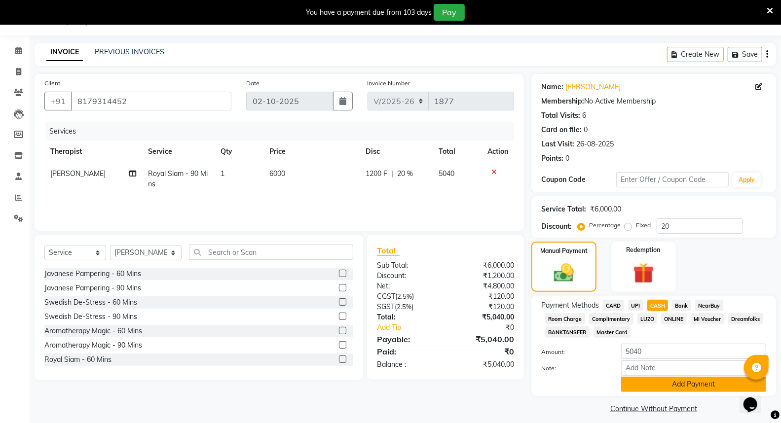
click at [687, 387] on button "Add Payment" at bounding box center [693, 384] width 145 height 15
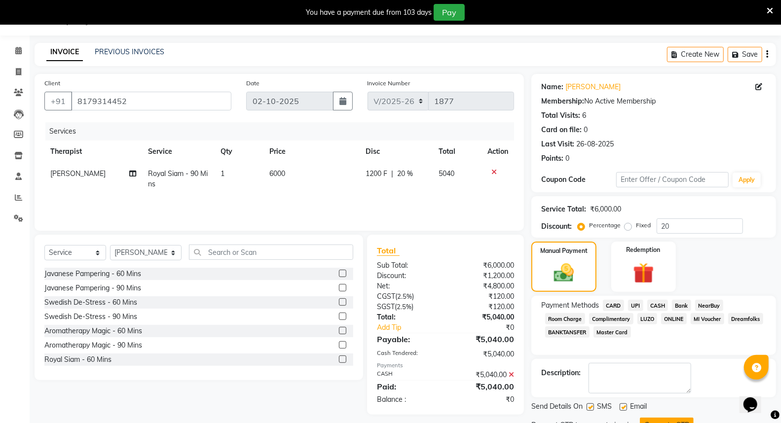
click at [672, 418] on button "Generate OTP" at bounding box center [667, 425] width 54 height 15
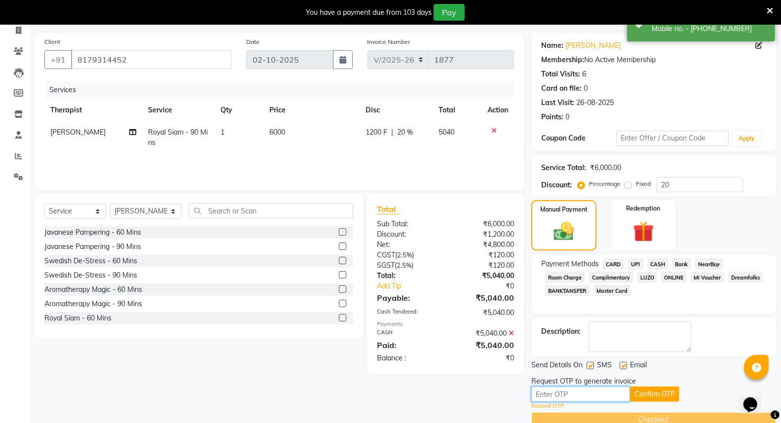
click at [579, 395] on input "text" at bounding box center [580, 394] width 99 height 15
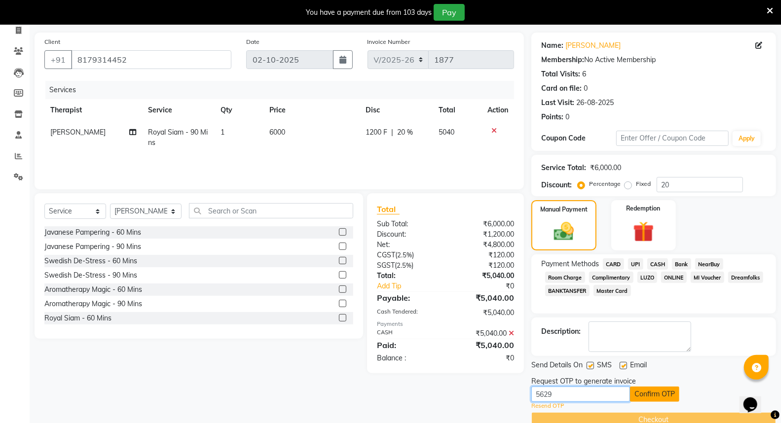
type input "5629"
click at [655, 392] on button "Confirm OTP" at bounding box center [654, 394] width 49 height 15
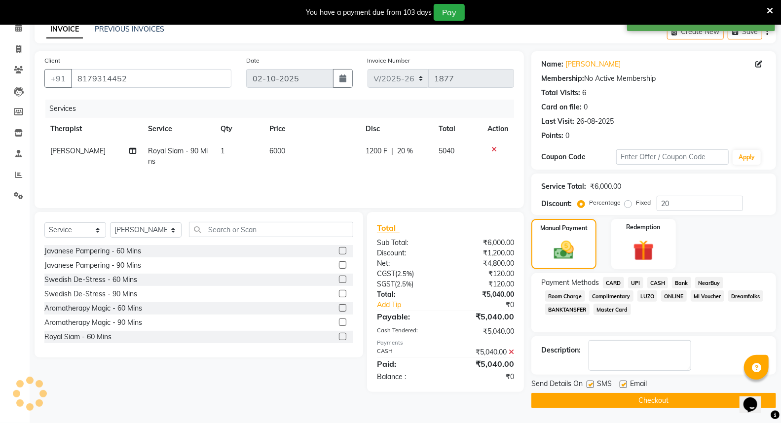
scroll to position [47, 0]
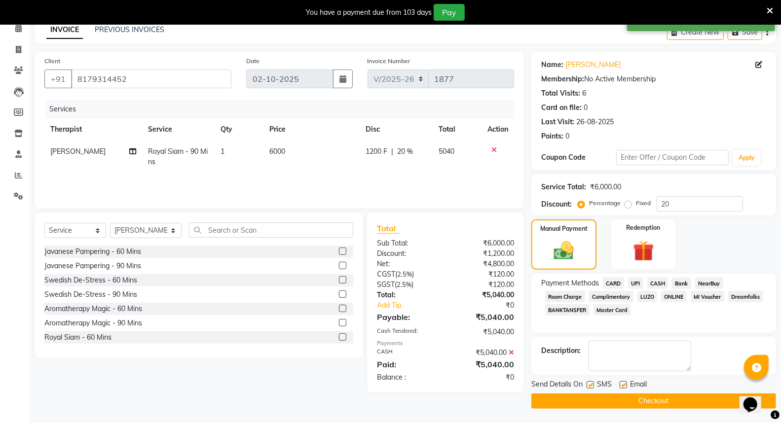
click at [654, 398] on button "Checkout" at bounding box center [653, 401] width 245 height 15
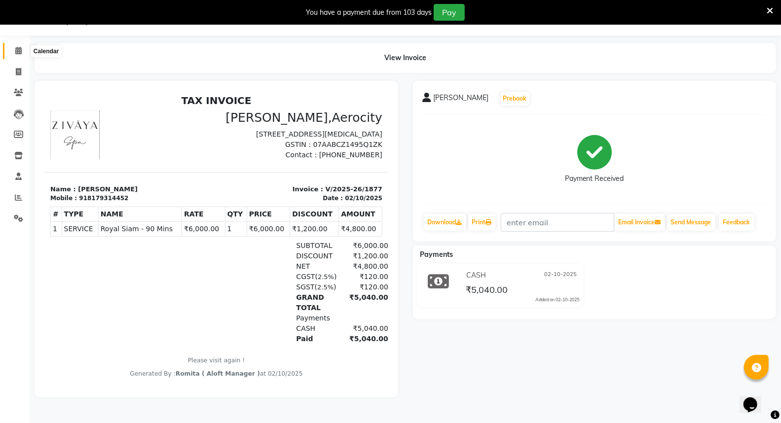
click at [16, 47] on icon at bounding box center [18, 50] width 6 height 7
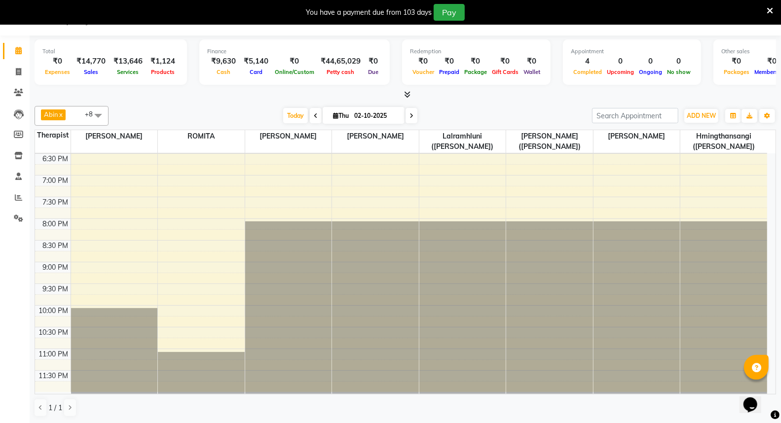
scroll to position [500, 0]
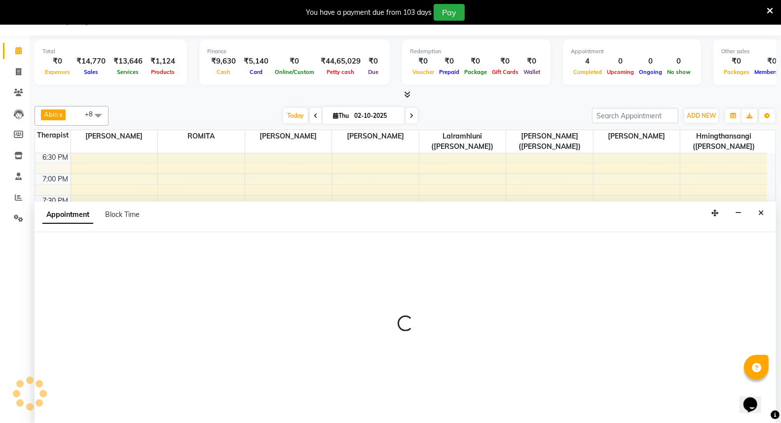
select select "48456"
select select "1335"
select select "tentative"
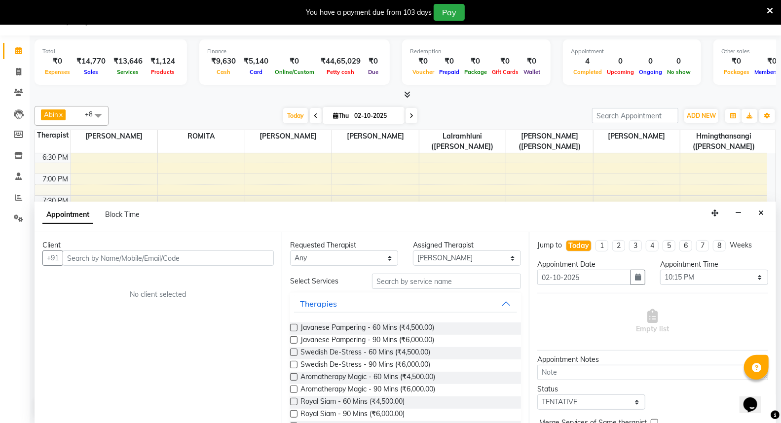
click at [87, 258] on input "text" at bounding box center [168, 258] width 211 height 15
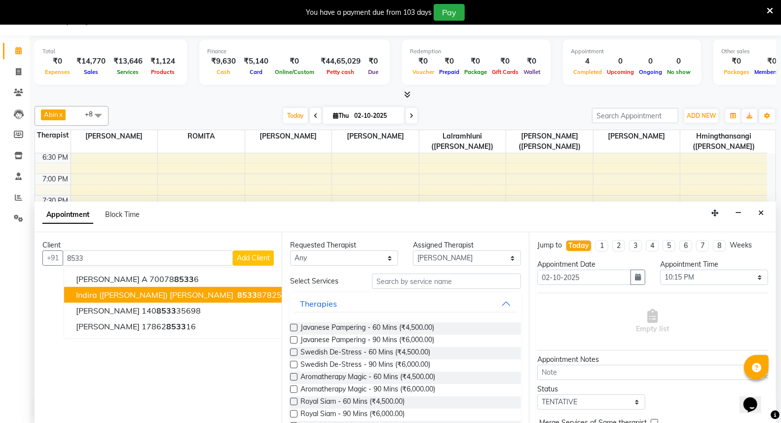
click at [95, 293] on span "Indira ([PERSON_NAME]) [PERSON_NAME]" at bounding box center [154, 295] width 157 height 10
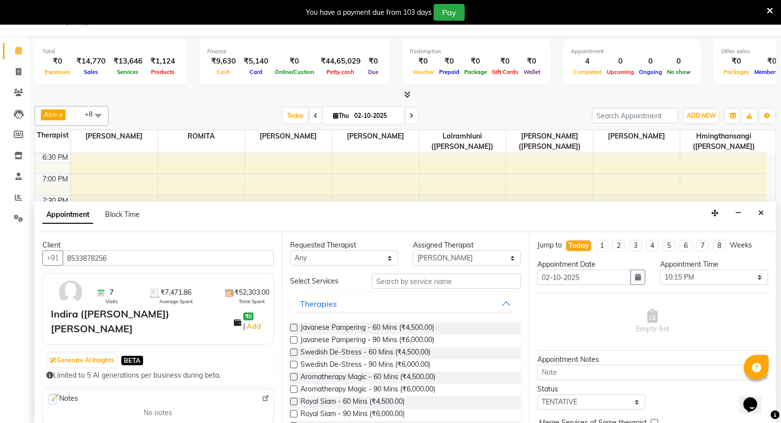
type input "8533878256"
drag, startPoint x: 78, startPoint y: 314, endPoint x: 47, endPoint y: 314, distance: 30.6
click at [47, 314] on div "7 Visits ₹7,471.86 Average Spent ₹52,303.00 Total Spent Indira ([PERSON_NAME]) …" at bounding box center [157, 309] width 231 height 71
copy div "Indira"
click at [761, 216] on icon "Close" at bounding box center [760, 213] width 5 height 7
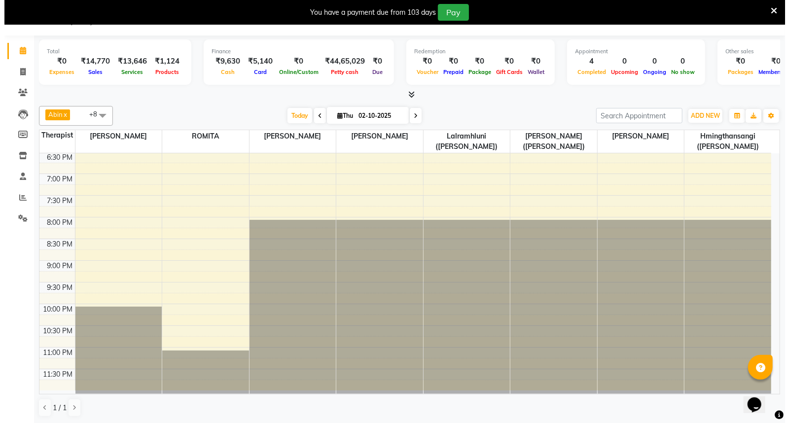
scroll to position [219, 0]
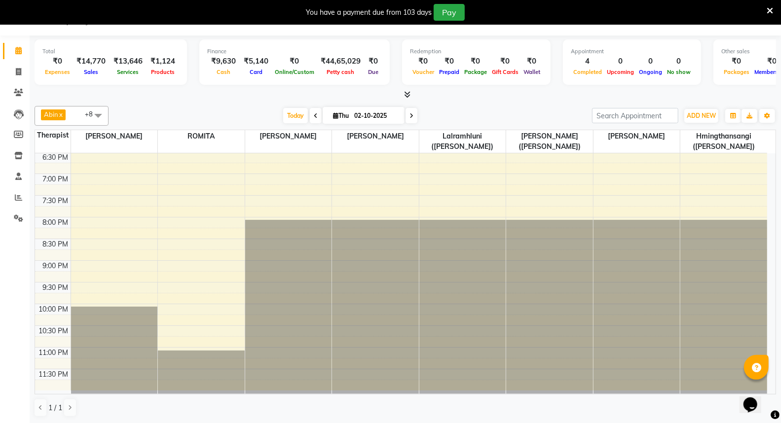
click at [634, 201] on div "7:00 AM 7:30 AM 8:00 AM 8:30 AM 9:00 AM 9:30 AM 10:00 AM 10:30 AM 11:00 AM 11:3…" at bounding box center [401, 21] width 732 height 737
select select "48461"
select select "tentative"
select select "780"
type input "432792023"
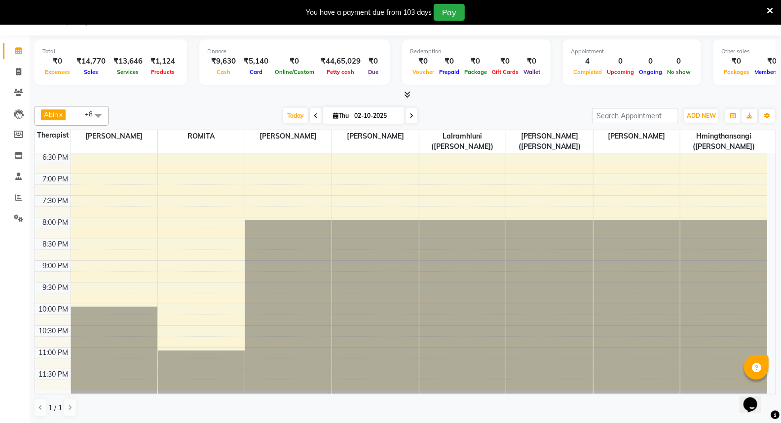
click span "Add Client"
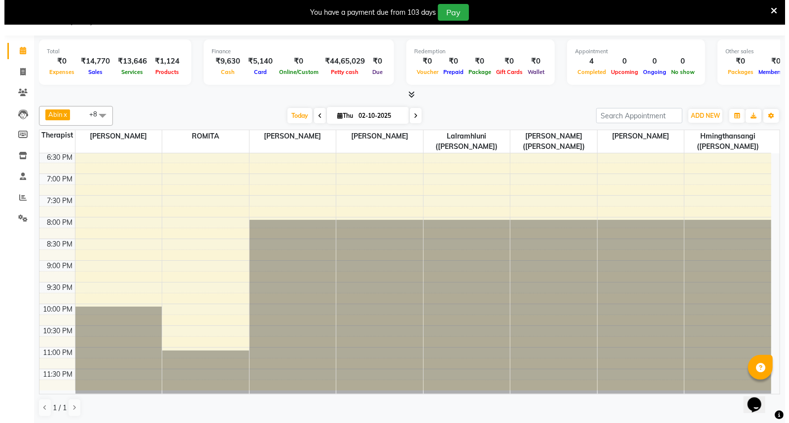
click textarea
click textarea "468452023"
type textarea "[PHONE_NUMBER]"
click span
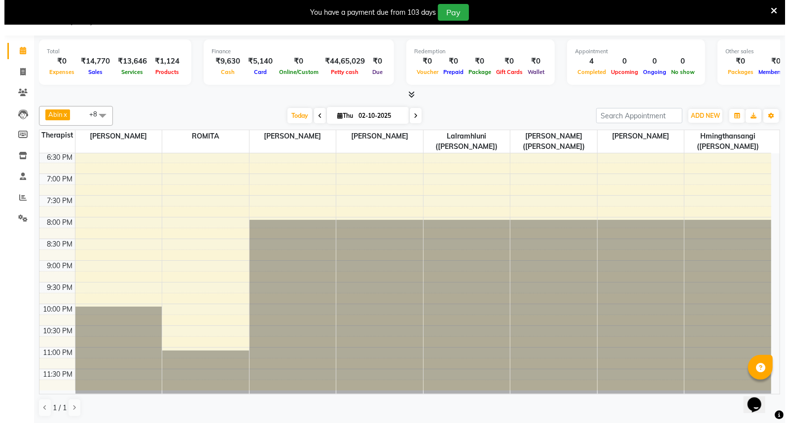
type input "61"
click div "Australia (+61)"
click input "text"
type input "[PERSON_NAME]"
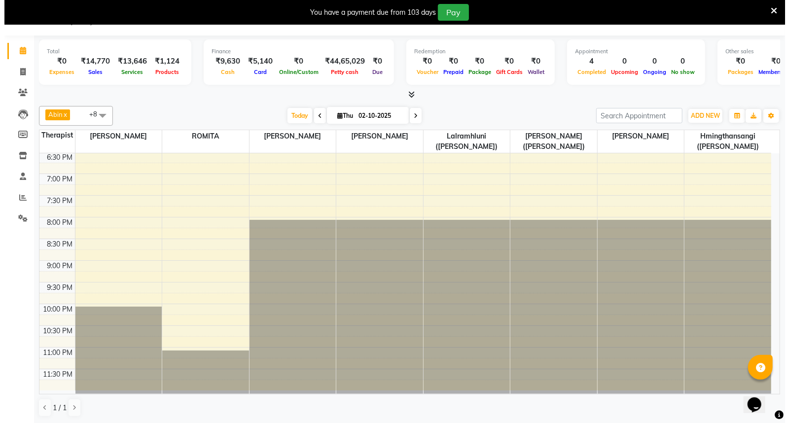
click input "text"
type input "Arjun sra"
click select "Select [DEMOGRAPHIC_DATA] [DEMOGRAPHIC_DATA] Other Prefer Not To Say"
select select "[DEMOGRAPHIC_DATA]"
click select "Select [DEMOGRAPHIC_DATA] [DEMOGRAPHIC_DATA] Other Prefer Not To Say"
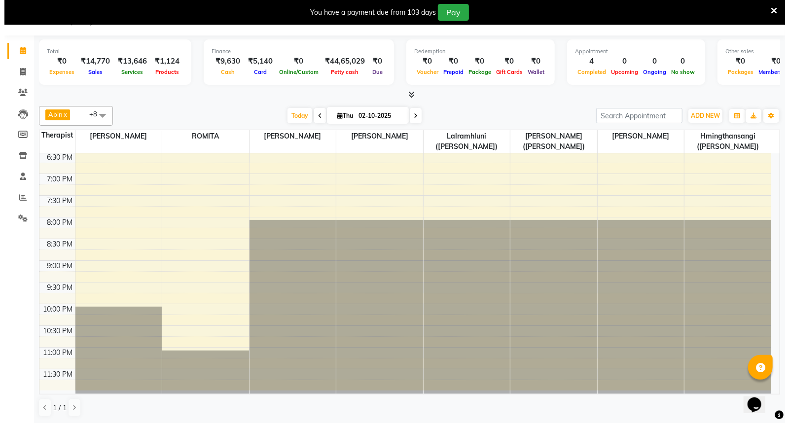
click input "SMS"
checkbox input "false"
click div "SMS Email Whatsapp"
click input "Email"
checkbox input "false"
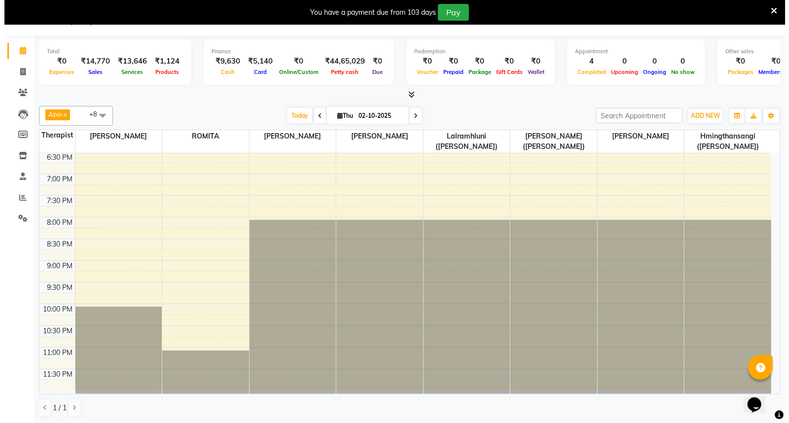
click input "Whatsapp"
checkbox input "false"
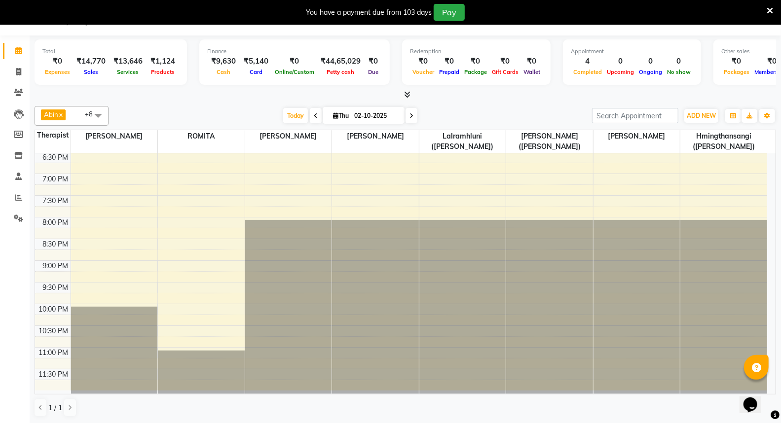
scroll to position [42, 0]
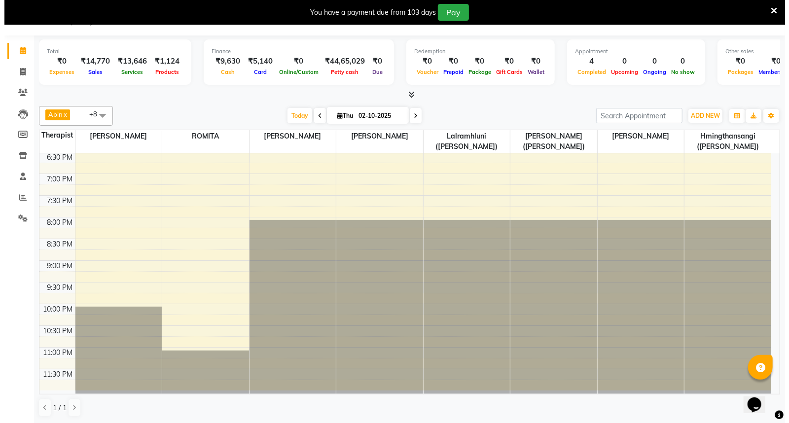
click button "Add"
select select
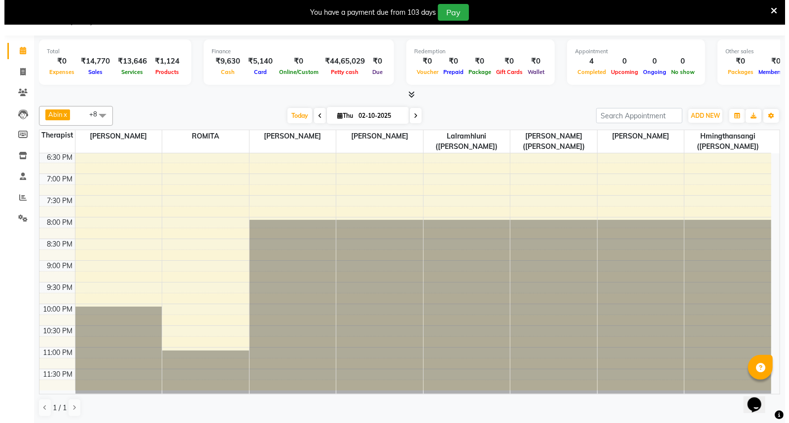
select select
checkbox input "false"
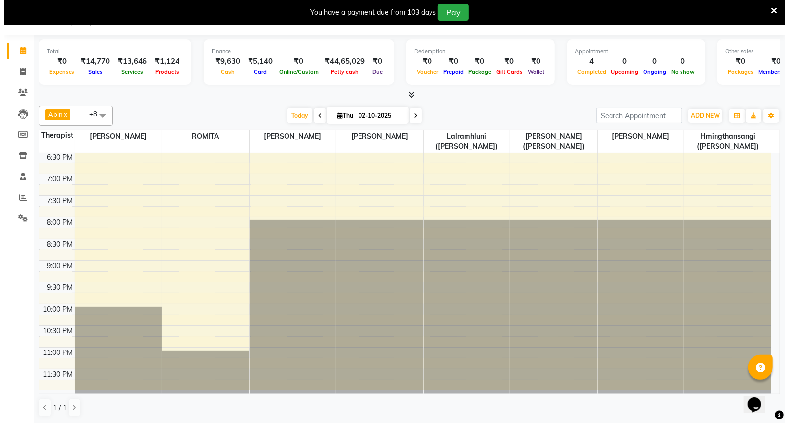
checkbox input "false"
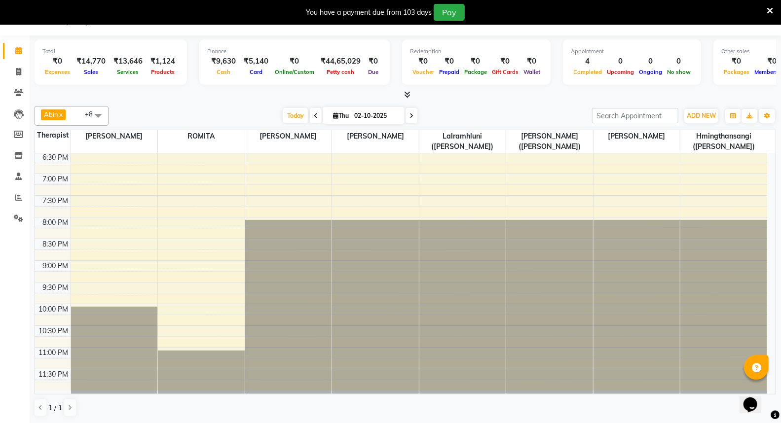
scroll to position [0, 0]
click input "text"
type input "fu"
click span "Fusion Therapy - 60 Mins (₹4,500.00)"
checkbox input "false"
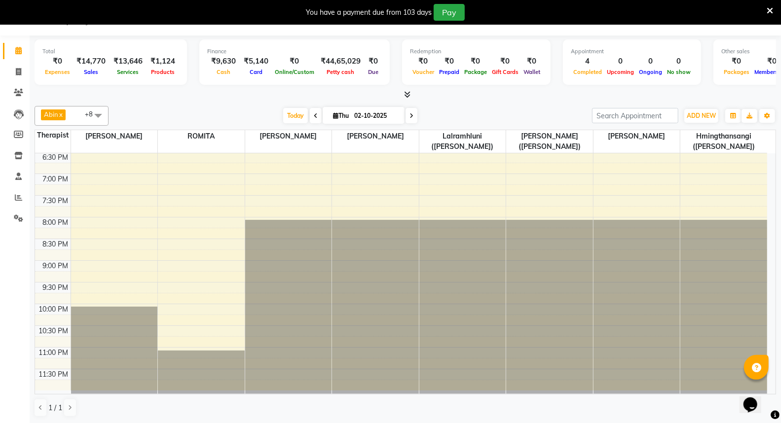
click input "fu"
type input "f"
type input "fu"
click span "Fusion Therapy - 60 Mins (₹4,500.00)"
checkbox input "false"
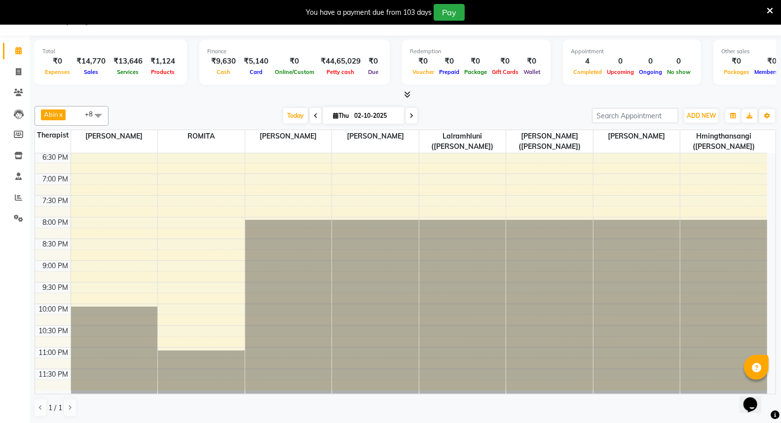
click button "Book"
drag, startPoint x: 625, startPoint y: 289, endPoint x: 709, endPoint y: 243, distance: 95.6
click at [709, 243] on tr "[PERSON_NAME], TK02, 12:00 PM-01:30 PM, [GEOGRAPHIC_DATA] - 90 Mins [PERSON_NAM…" at bounding box center [401, 21] width 732 height 737
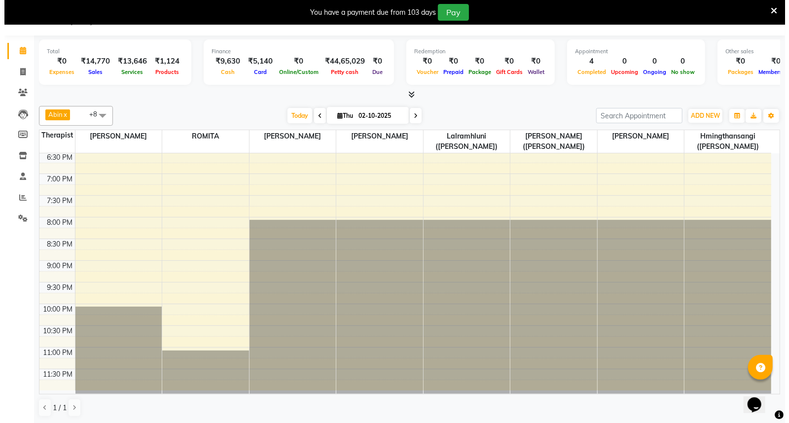
click button "Yes"
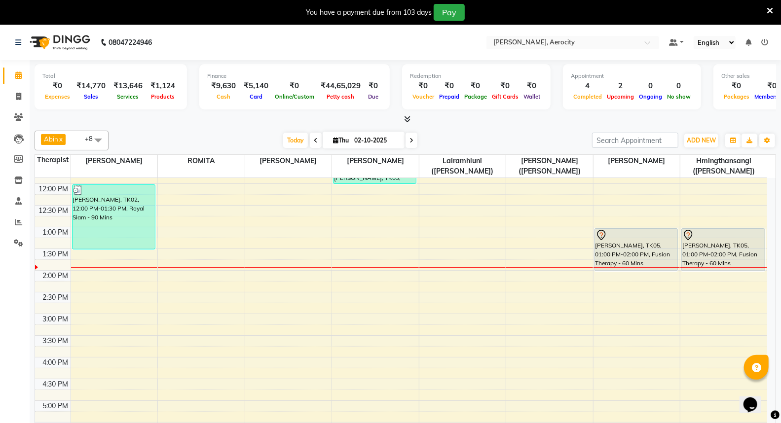
scroll to position [219, 0]
